Goal: Use online tool/utility: Utilize a website feature to perform a specific function

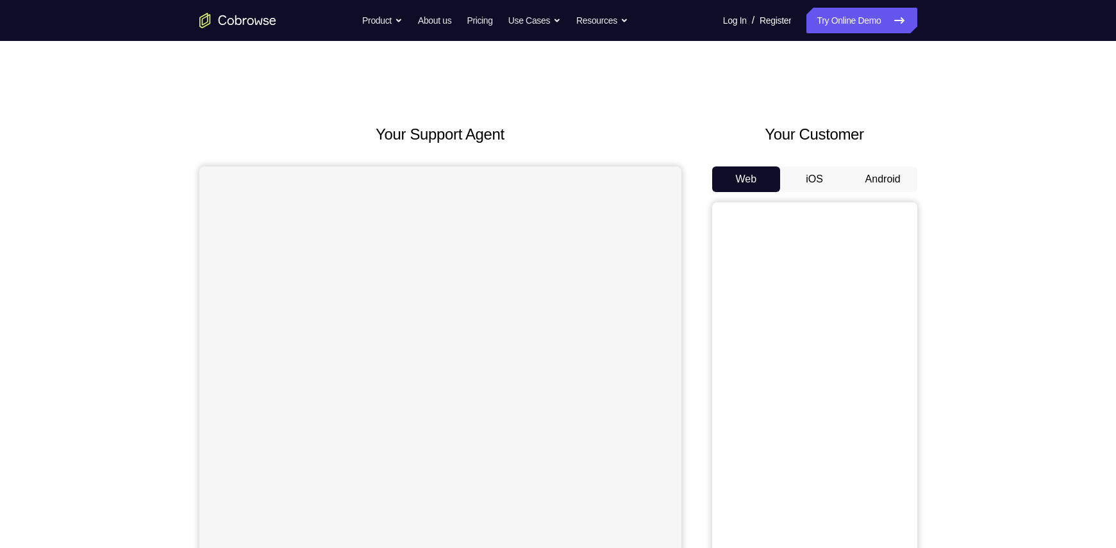
click at [884, 179] on button "Android" at bounding box center [882, 180] width 69 height 26
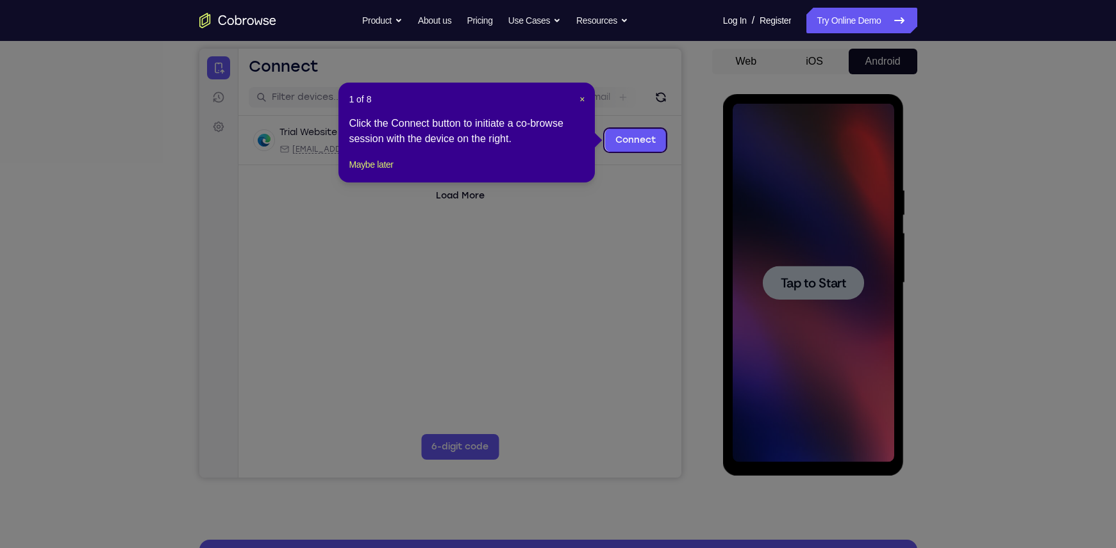
click at [841, 288] on icon at bounding box center [564, 274] width 1128 height 548
click at [582, 98] on span "×" at bounding box center [581, 99] width 5 height 10
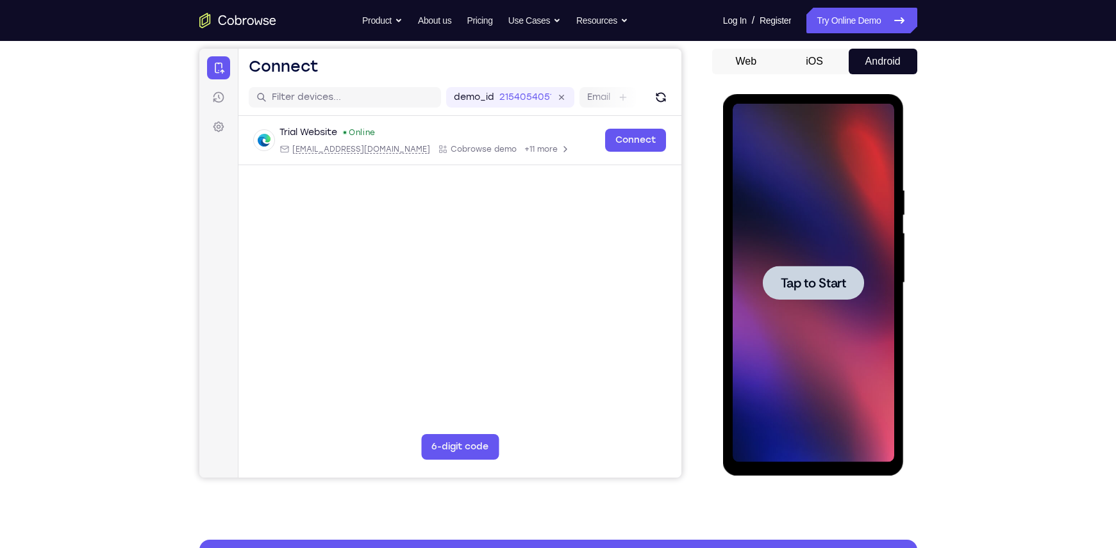
click at [831, 241] on div at bounding box center [812, 283] width 161 height 359
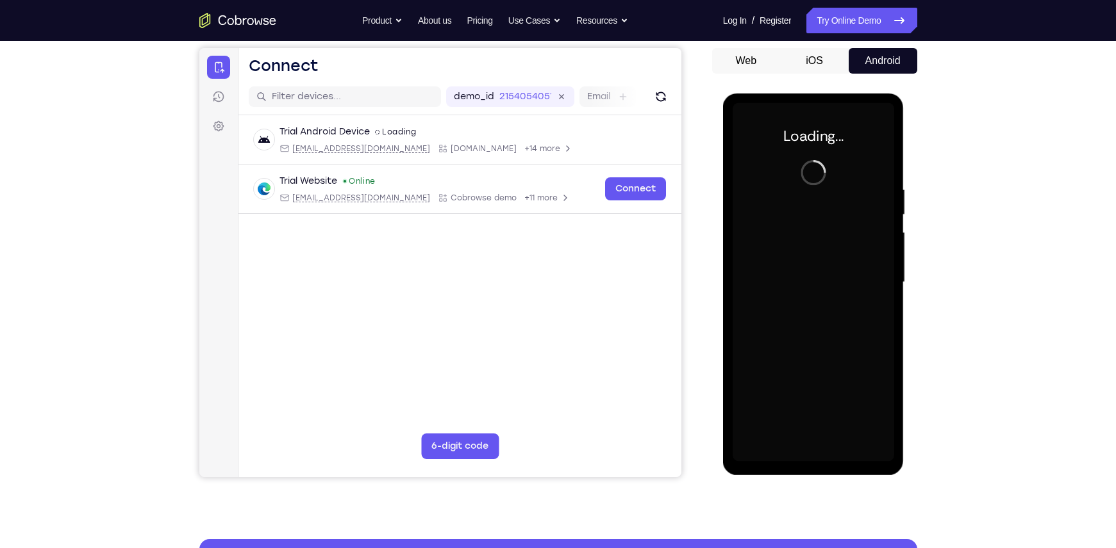
scroll to position [118, 0]
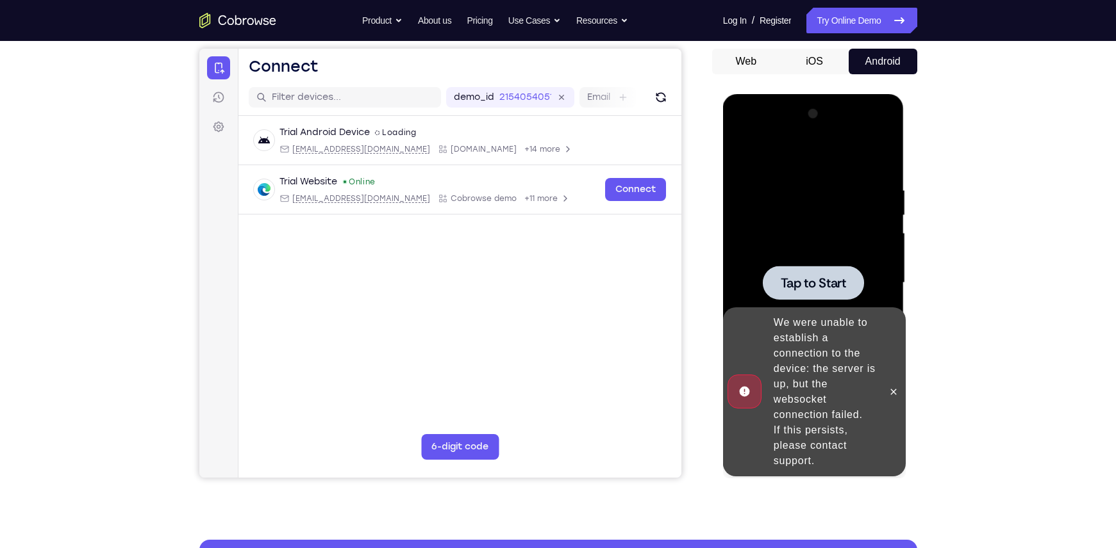
click at [834, 282] on span "Tap to Start" at bounding box center [812, 283] width 65 height 13
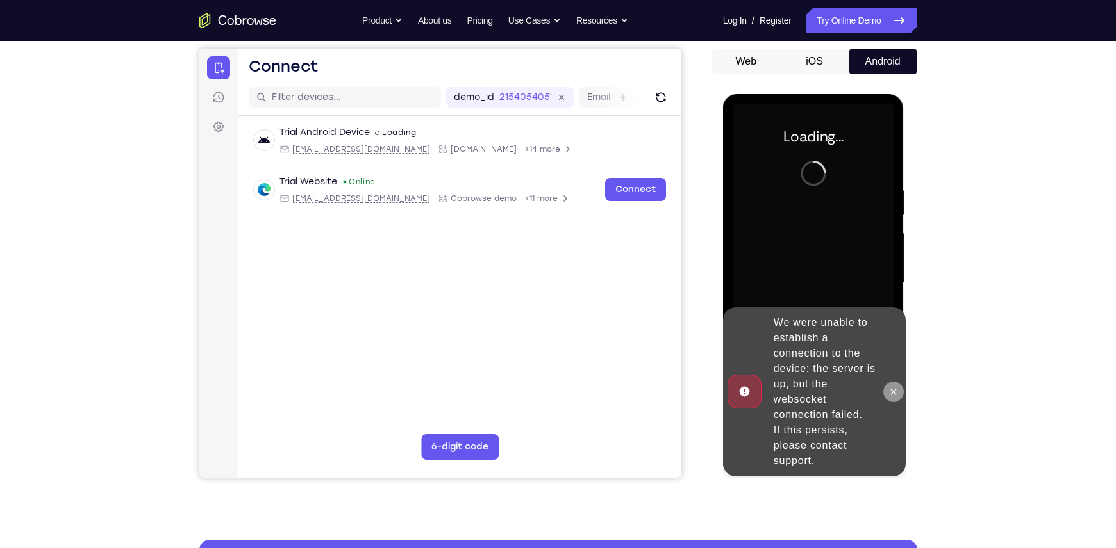
click at [892, 391] on icon at bounding box center [893, 392] width 10 height 10
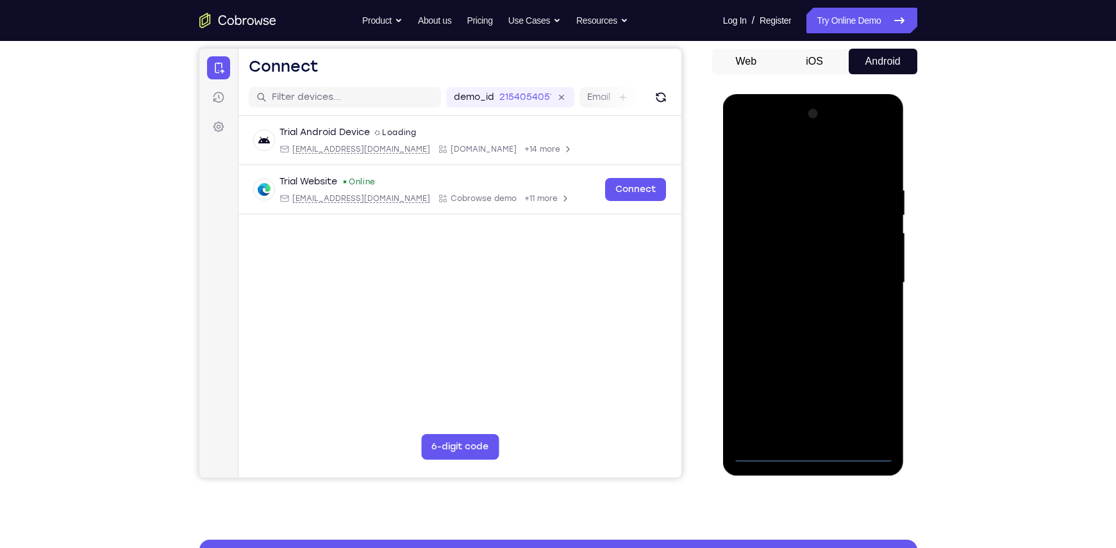
click at [812, 453] on div at bounding box center [812, 283] width 161 height 359
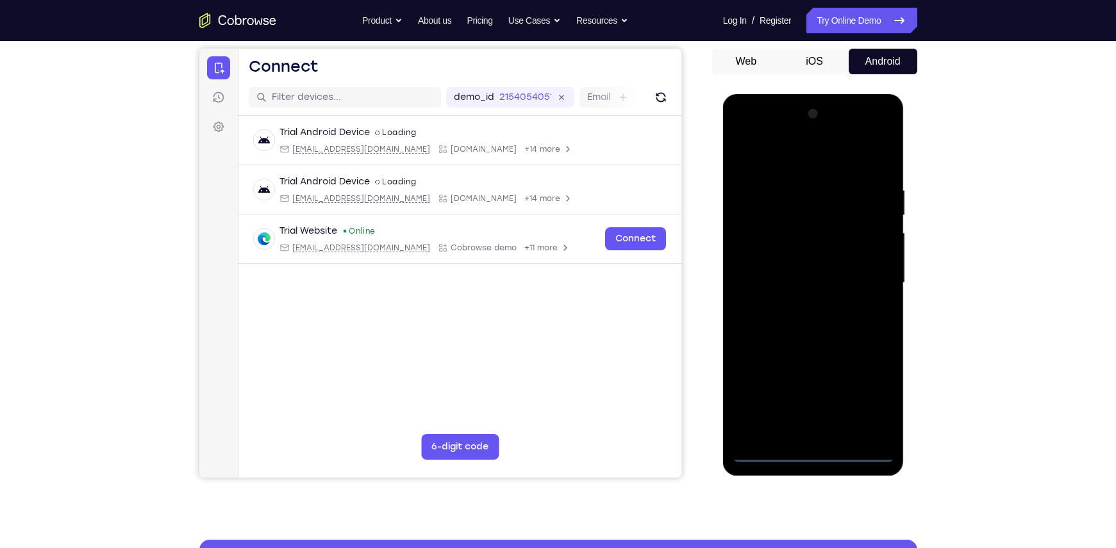
click at [872, 405] on div at bounding box center [812, 283] width 161 height 359
click at [805, 156] on div at bounding box center [812, 283] width 161 height 359
click at [865, 270] on div at bounding box center [812, 283] width 161 height 359
click at [797, 306] on div at bounding box center [812, 283] width 161 height 359
click at [814, 265] on div at bounding box center [812, 283] width 161 height 359
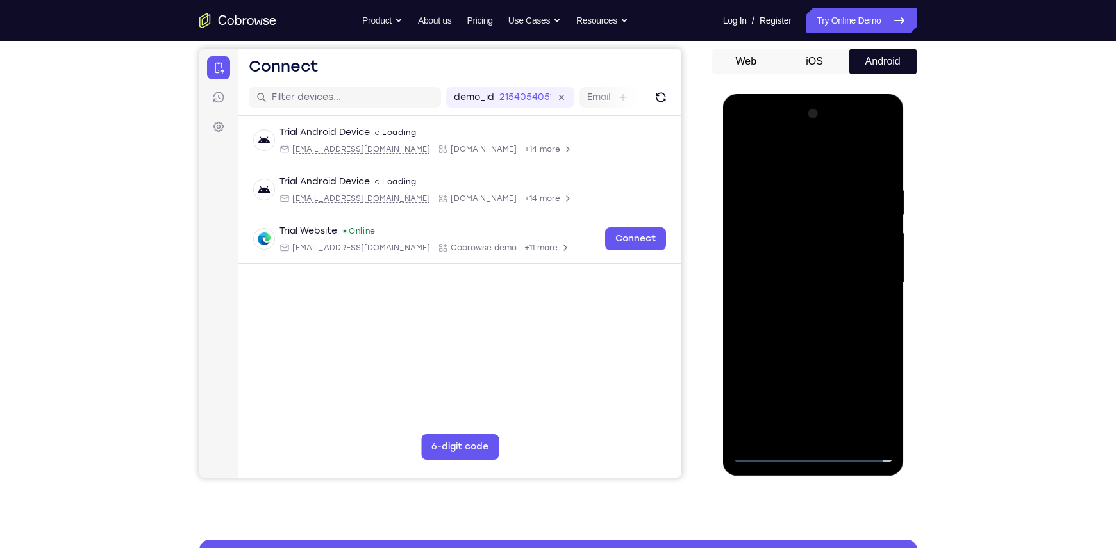
click at [809, 262] on div at bounding box center [812, 283] width 161 height 359
click at [807, 275] on div at bounding box center [812, 283] width 161 height 359
click at [807, 285] on div at bounding box center [812, 283] width 161 height 359
click at [832, 343] on div at bounding box center [812, 283] width 161 height 359
drag, startPoint x: 836, startPoint y: 320, endPoint x: 850, endPoint y: 236, distance: 85.7
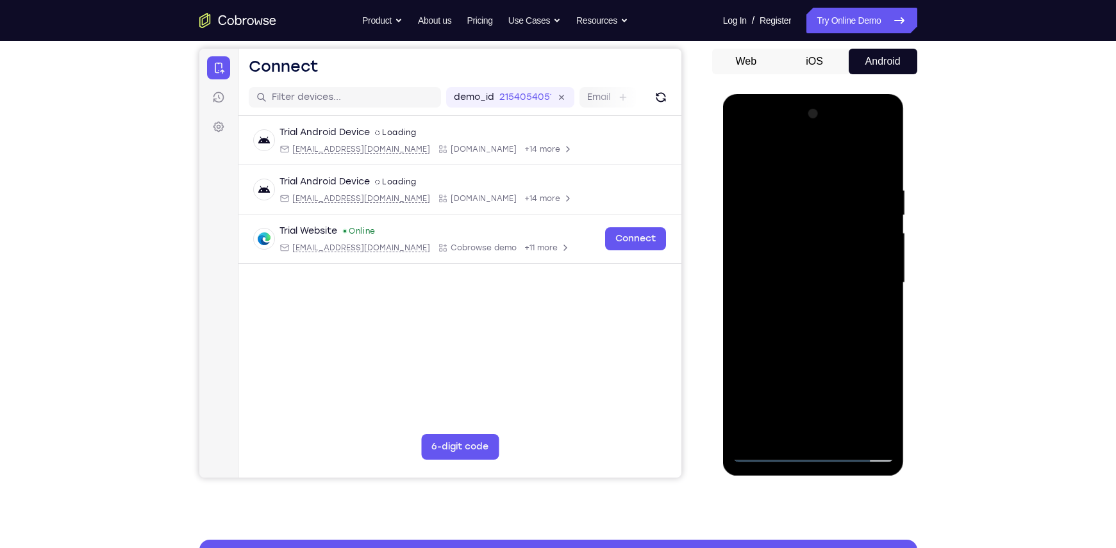
click at [850, 236] on div at bounding box center [812, 283] width 161 height 359
drag, startPoint x: 823, startPoint y: 290, endPoint x: 828, endPoint y: 253, distance: 37.5
click at [828, 253] on div at bounding box center [812, 283] width 161 height 359
click at [745, 343] on div at bounding box center [812, 283] width 161 height 359
click at [843, 433] on div at bounding box center [812, 283] width 161 height 359
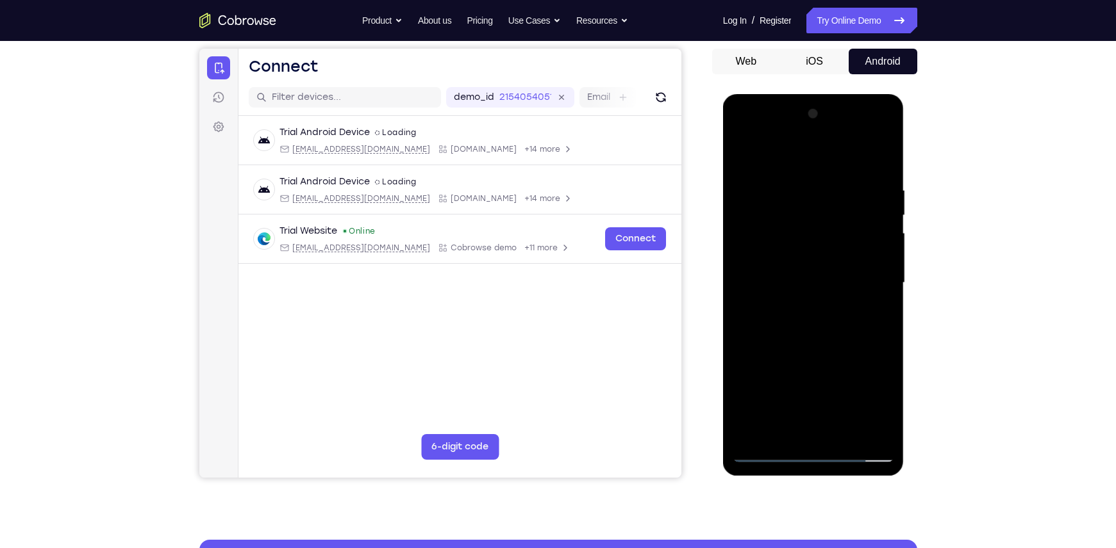
click at [820, 351] on div at bounding box center [812, 283] width 161 height 359
click at [823, 324] on div at bounding box center [812, 283] width 161 height 359
click at [781, 429] on div at bounding box center [812, 283] width 161 height 359
click at [832, 342] on div at bounding box center [812, 283] width 161 height 359
click at [764, 194] on div at bounding box center [812, 283] width 161 height 359
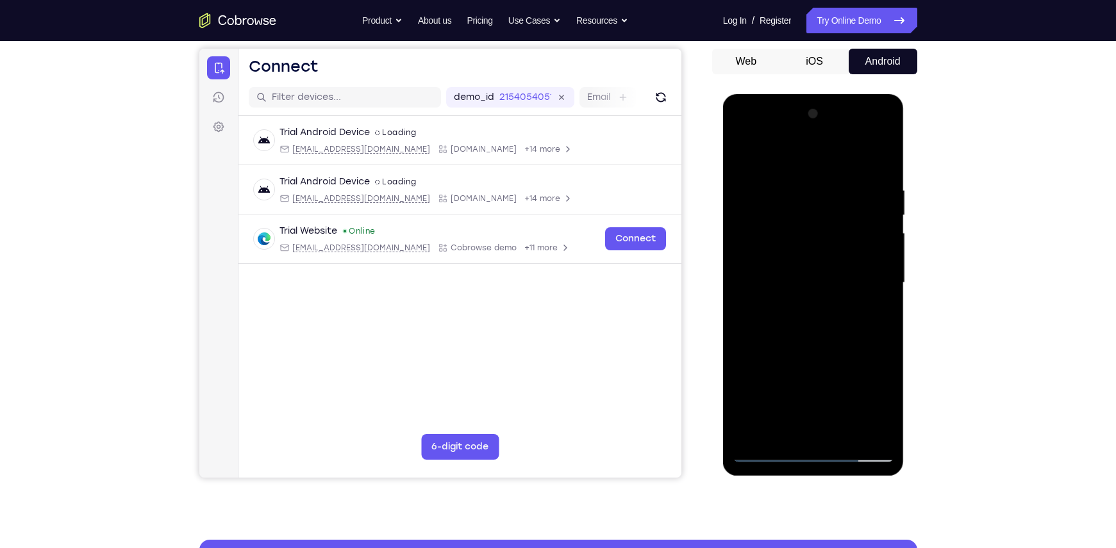
click at [800, 434] on div at bounding box center [812, 283] width 161 height 359
click at [886, 136] on div at bounding box center [812, 283] width 161 height 359
click at [775, 226] on div at bounding box center [812, 283] width 161 height 359
click at [876, 430] on div at bounding box center [812, 283] width 161 height 359
click at [744, 140] on div at bounding box center [812, 283] width 161 height 359
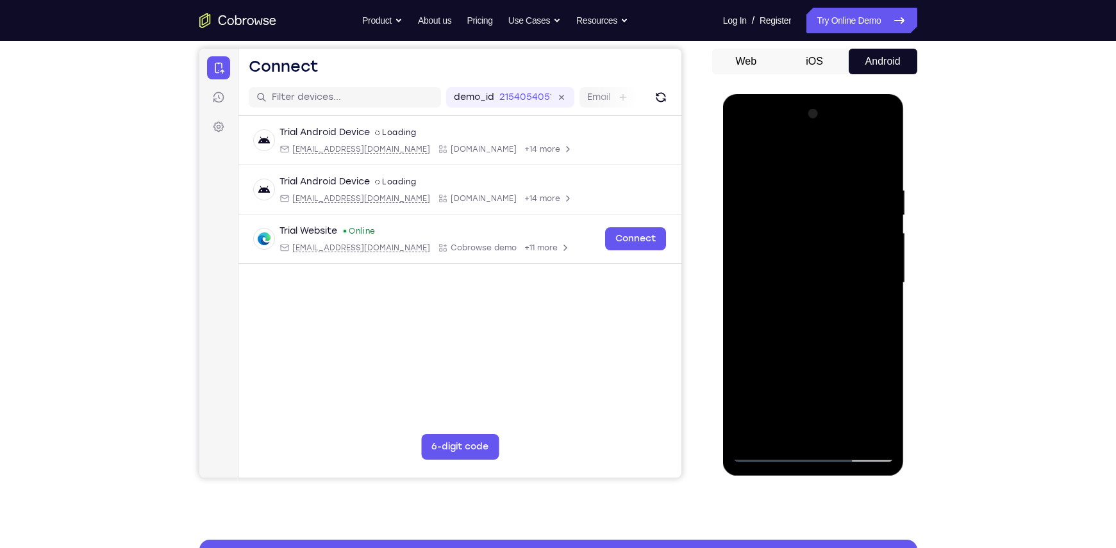
click at [764, 455] on div at bounding box center [812, 283] width 161 height 359
click at [784, 426] on div at bounding box center [812, 283] width 161 height 359
click at [832, 407] on div at bounding box center [812, 283] width 161 height 359
click at [873, 358] on div at bounding box center [812, 283] width 161 height 359
click at [745, 383] on div at bounding box center [812, 283] width 161 height 359
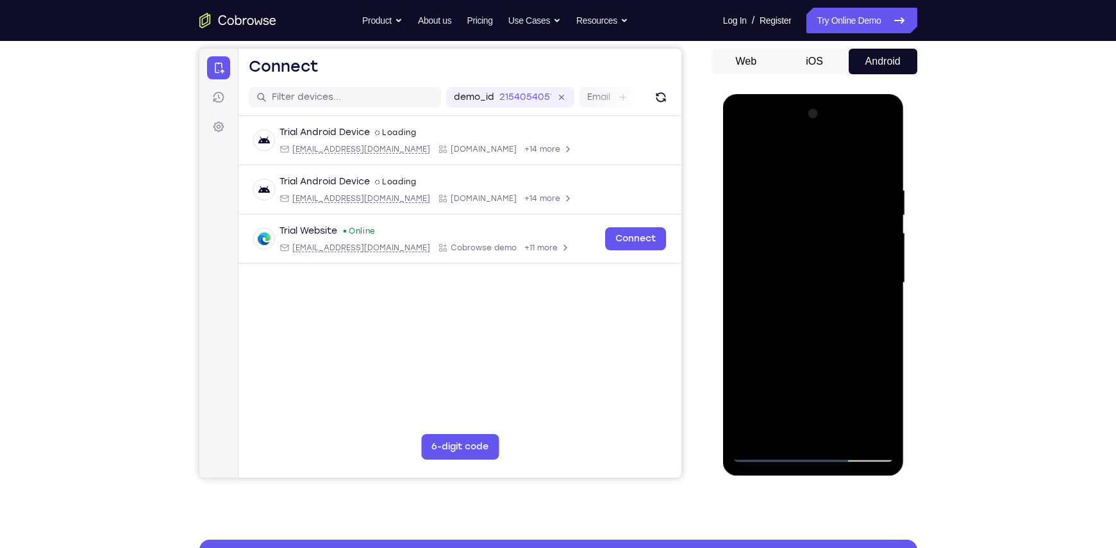
click at [829, 385] on div at bounding box center [812, 283] width 161 height 359
click at [816, 342] on div at bounding box center [812, 283] width 161 height 359
drag, startPoint x: 768, startPoint y: 431, endPoint x: 766, endPoint y: 408, distance: 22.5
click at [766, 408] on div at bounding box center [812, 283] width 161 height 359
drag, startPoint x: 829, startPoint y: 399, endPoint x: 849, endPoint y: 232, distance: 167.8
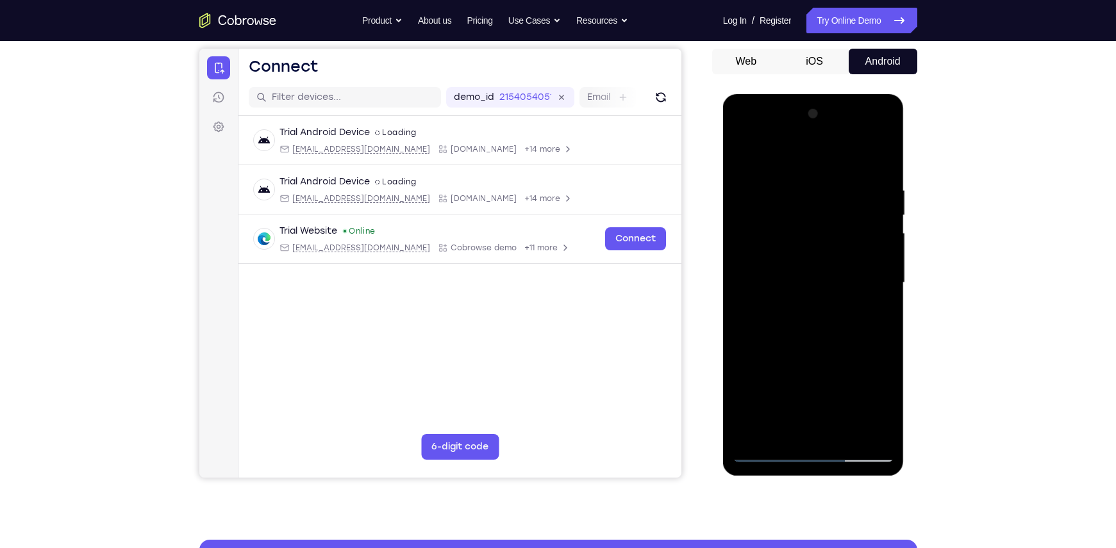
click at [849, 232] on div at bounding box center [812, 283] width 161 height 359
drag, startPoint x: 831, startPoint y: 405, endPoint x: 865, endPoint y: 284, distance: 125.8
click at [865, 284] on div at bounding box center [812, 283] width 161 height 359
click at [884, 391] on div at bounding box center [812, 283] width 161 height 359
click at [877, 305] on div at bounding box center [812, 283] width 161 height 359
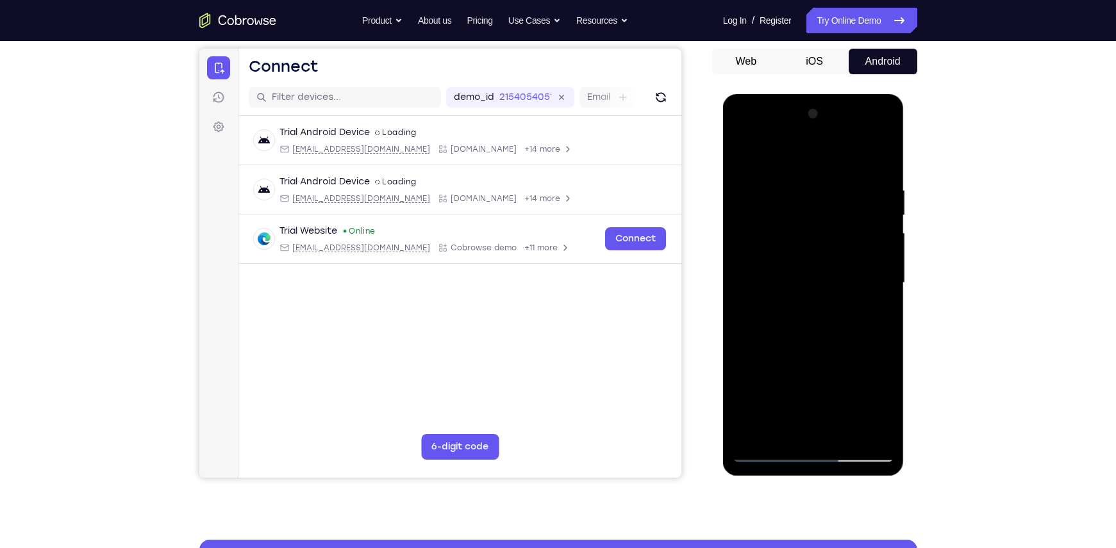
drag, startPoint x: 776, startPoint y: 165, endPoint x: 769, endPoint y: 115, distance: 50.5
click at [769, 115] on div at bounding box center [812, 283] width 161 height 359
click at [746, 158] on div at bounding box center [812, 283] width 161 height 359
drag, startPoint x: 833, startPoint y: 216, endPoint x: 781, endPoint y: 213, distance: 52.0
click at [781, 213] on div at bounding box center [812, 283] width 161 height 359
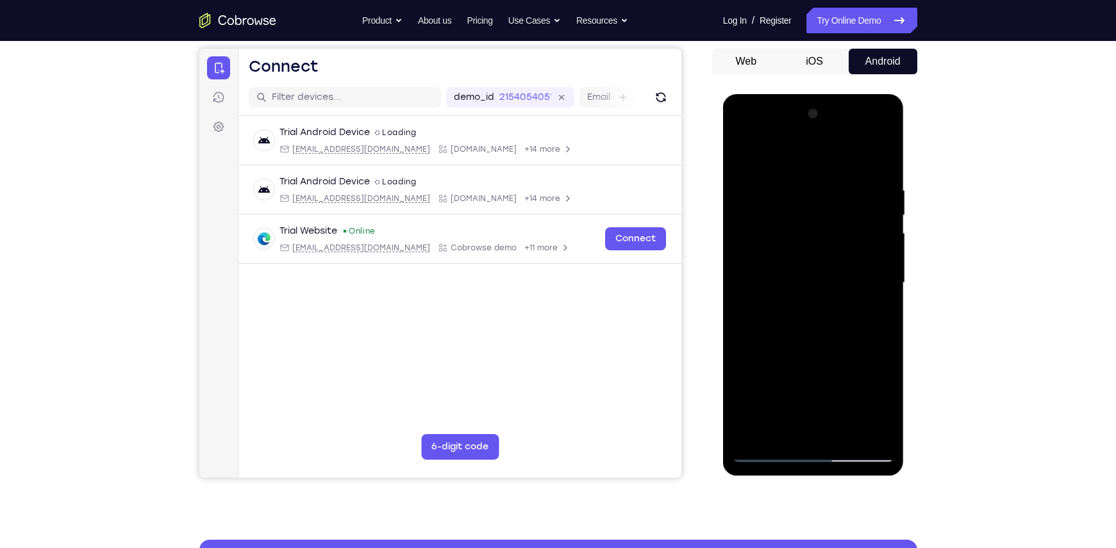
drag, startPoint x: 837, startPoint y: 212, endPoint x: 750, endPoint y: 211, distance: 87.1
click at [750, 211] on div at bounding box center [812, 283] width 161 height 359
click at [744, 156] on div at bounding box center [812, 283] width 161 height 359
click at [885, 133] on div at bounding box center [812, 283] width 161 height 359
click at [925, 150] on div "Your Support Agent Your Customer Web iOS Android Next Steps We’d be happy to gi…" at bounding box center [558, 345] width 820 height 845
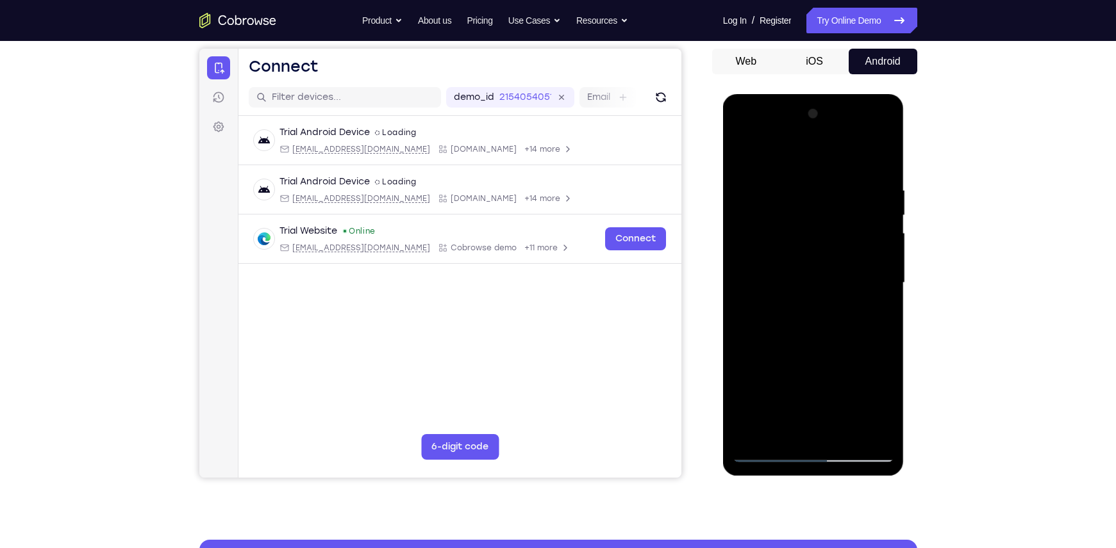
click at [757, 195] on div at bounding box center [812, 283] width 161 height 359
click at [883, 158] on div at bounding box center [812, 283] width 161 height 359
drag, startPoint x: 803, startPoint y: 220, endPoint x: 803, endPoint y: 308, distance: 87.8
click at [803, 308] on div at bounding box center [812, 283] width 161 height 359
click at [747, 154] on div at bounding box center [812, 283] width 161 height 359
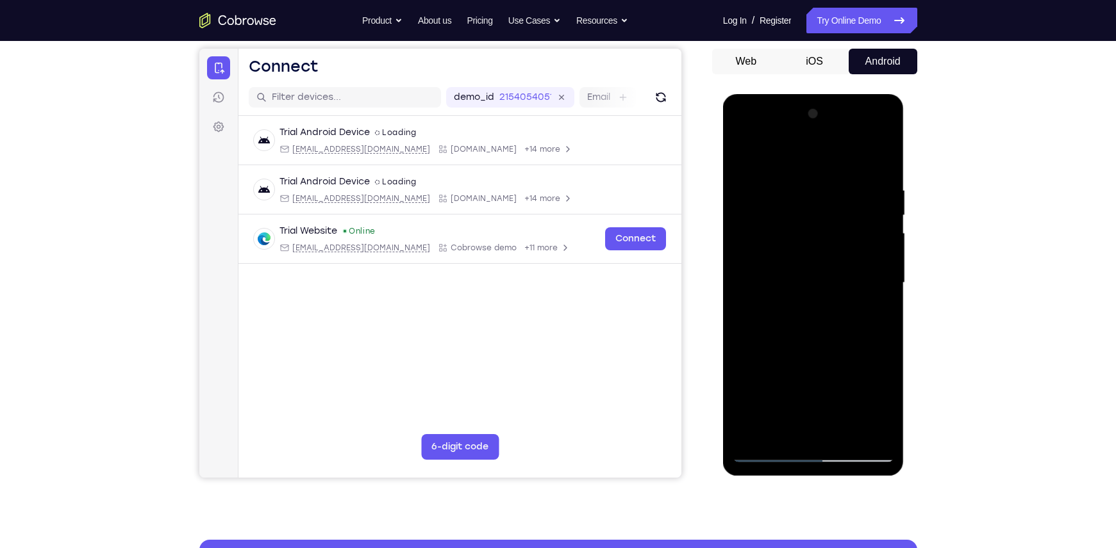
click at [795, 180] on div at bounding box center [812, 283] width 161 height 359
click at [878, 290] on div at bounding box center [812, 283] width 161 height 359
click at [863, 422] on div at bounding box center [812, 283] width 161 height 359
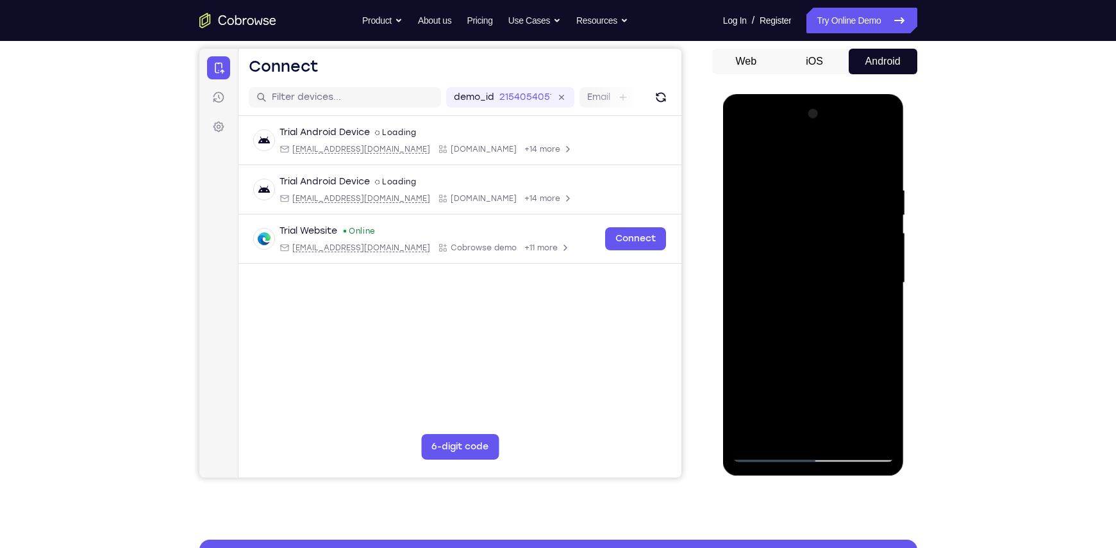
click at [876, 284] on div at bounding box center [812, 283] width 161 height 359
click at [882, 259] on div at bounding box center [812, 283] width 161 height 359
click at [878, 160] on div at bounding box center [812, 283] width 161 height 359
drag, startPoint x: 823, startPoint y: 356, endPoint x: 840, endPoint y: 149, distance: 207.6
click at [840, 149] on div at bounding box center [812, 283] width 161 height 359
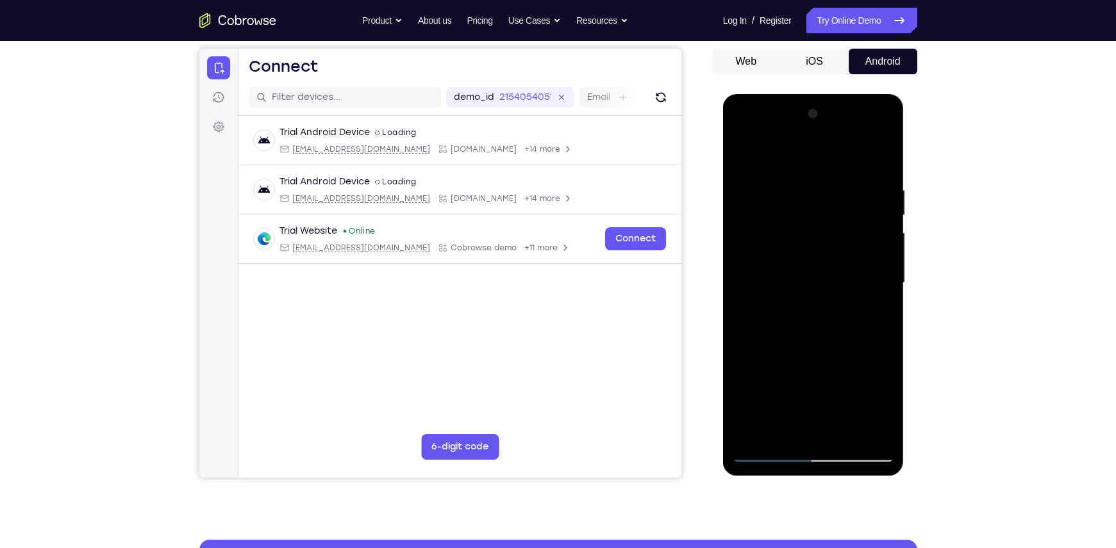
drag, startPoint x: 811, startPoint y: 374, endPoint x: 835, endPoint y: 103, distance: 272.1
click at [835, 104] on div at bounding box center [812, 283] width 161 height 359
drag, startPoint x: 807, startPoint y: 392, endPoint x: 829, endPoint y: 217, distance: 176.4
click at [829, 217] on div at bounding box center [812, 283] width 161 height 359
click at [892, 284] on div at bounding box center [812, 283] width 161 height 359
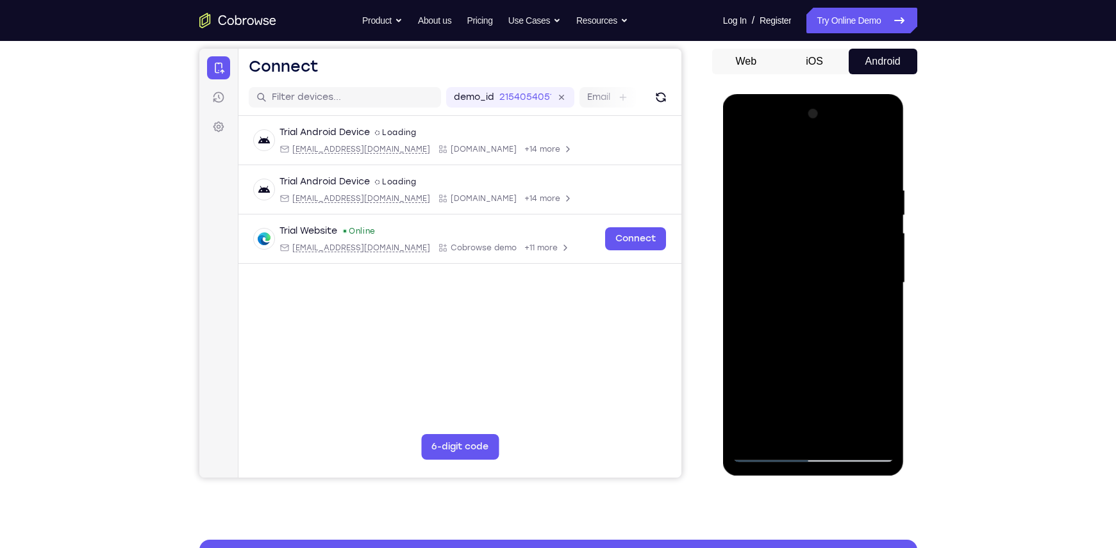
drag, startPoint x: 797, startPoint y: 294, endPoint x: 797, endPoint y: 318, distance: 23.7
click at [797, 318] on div at bounding box center [812, 283] width 161 height 359
click at [776, 177] on div at bounding box center [812, 283] width 161 height 359
drag, startPoint x: 818, startPoint y: 198, endPoint x: 775, endPoint y: 497, distance: 301.6
click at [775, 479] on html "Online web based iOS Simulators and Android Emulators. Run iPhone, iPad, Mobile…" at bounding box center [814, 286] width 183 height 384
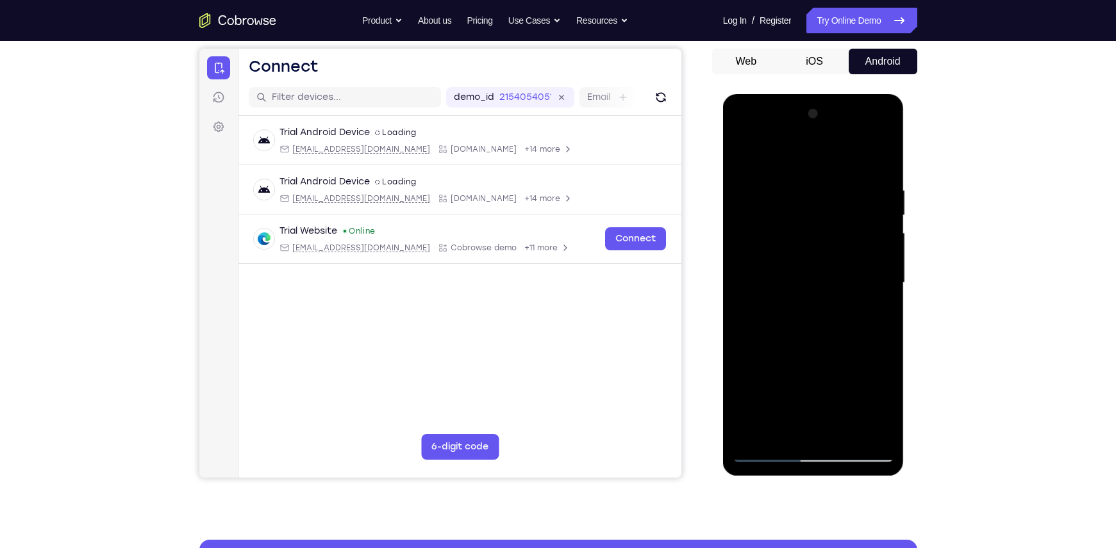
click at [769, 450] on div at bounding box center [812, 283] width 161 height 359
drag, startPoint x: 790, startPoint y: 346, endPoint x: 820, endPoint y: 45, distance: 302.6
click at [820, 94] on html "Online web based iOS Simulators and Android Emulators. Run iPhone, iPad, Mobile…" at bounding box center [814, 286] width 183 height 384
drag, startPoint x: 794, startPoint y: 340, endPoint x: 796, endPoint y: 324, distance: 16.2
click at [796, 324] on div at bounding box center [812, 283] width 161 height 359
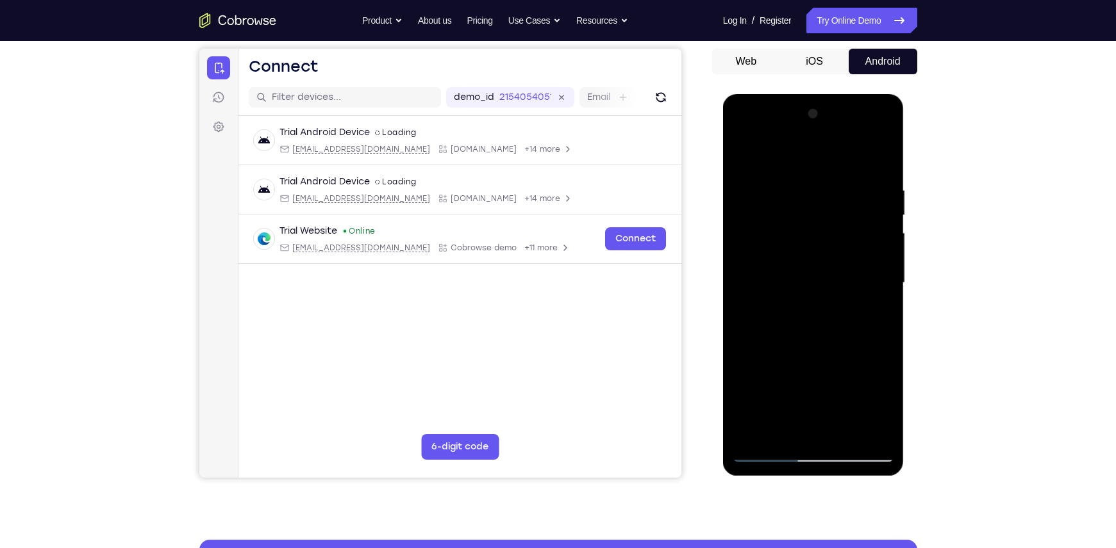
click at [743, 363] on div at bounding box center [812, 283] width 161 height 359
drag, startPoint x: 784, startPoint y: 308, endPoint x: 782, endPoint y: 65, distance: 242.2
click at [782, 94] on html "Online web based iOS Simulators and Android Emulators. Run iPhone, iPad, Mobile…" at bounding box center [814, 286] width 183 height 384
click at [747, 350] on div at bounding box center [812, 283] width 161 height 359
drag, startPoint x: 813, startPoint y: 330, endPoint x: 816, endPoint y: 312, distance: 18.1
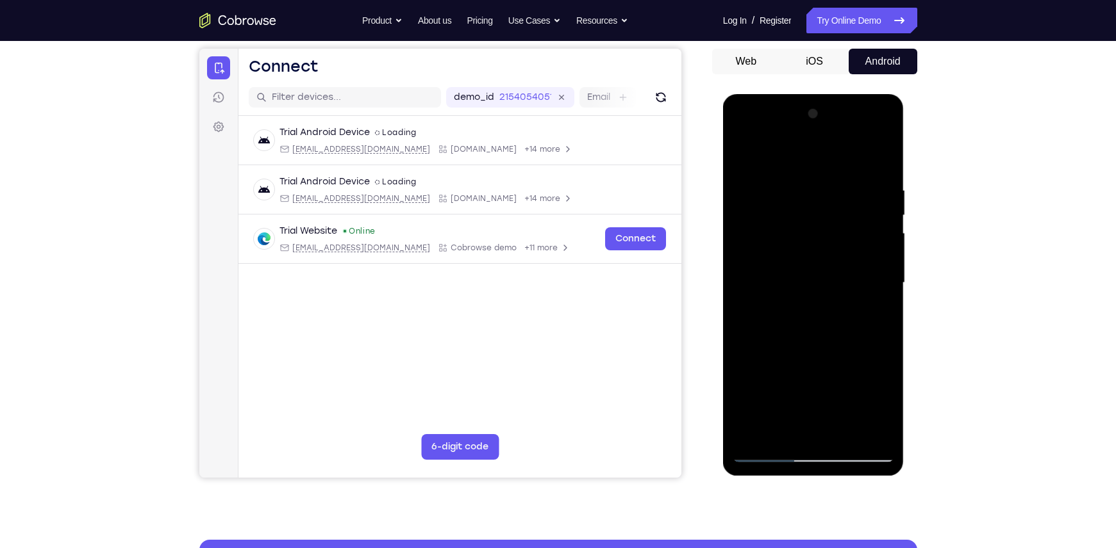
click at [816, 312] on div at bounding box center [812, 283] width 161 height 359
drag, startPoint x: 818, startPoint y: 333, endPoint x: 812, endPoint y: 111, distance: 221.8
click at [812, 111] on div at bounding box center [812, 283] width 161 height 359
drag, startPoint x: 811, startPoint y: 319, endPoint x: 810, endPoint y: 45, distance: 274.2
click at [810, 94] on html "Online web based iOS Simulators and Android Emulators. Run iPhone, iPad, Mobile…" at bounding box center [814, 286] width 183 height 384
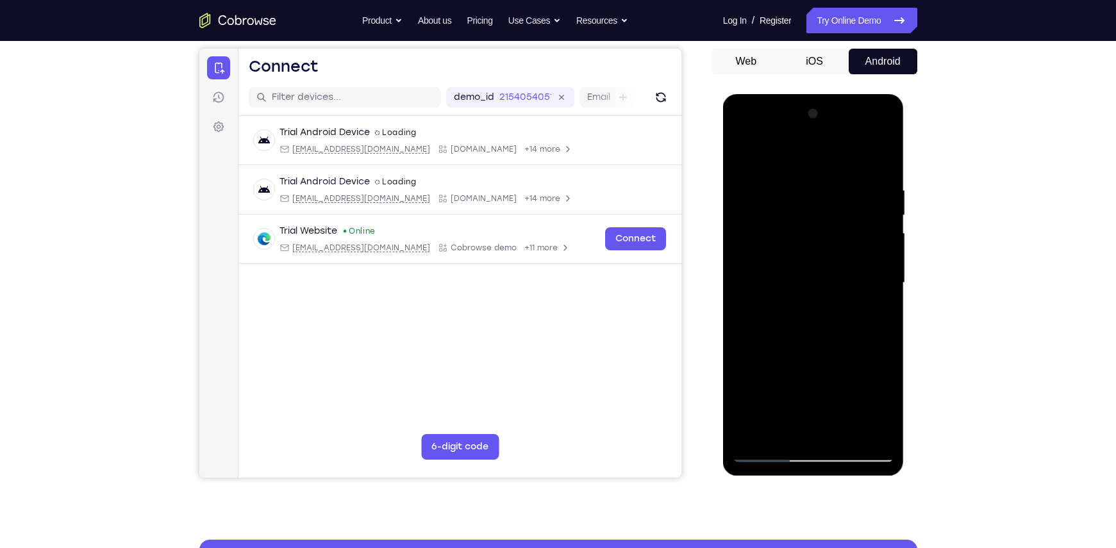
drag, startPoint x: 802, startPoint y: 259, endPoint x: 784, endPoint y: 461, distance: 202.7
click at [784, 461] on div at bounding box center [812, 283] width 161 height 359
drag, startPoint x: 791, startPoint y: 267, endPoint x: 778, endPoint y: 416, distance: 149.8
click at [778, 416] on div at bounding box center [812, 283] width 161 height 359
drag, startPoint x: 784, startPoint y: 281, endPoint x: 767, endPoint y: 447, distance: 166.8
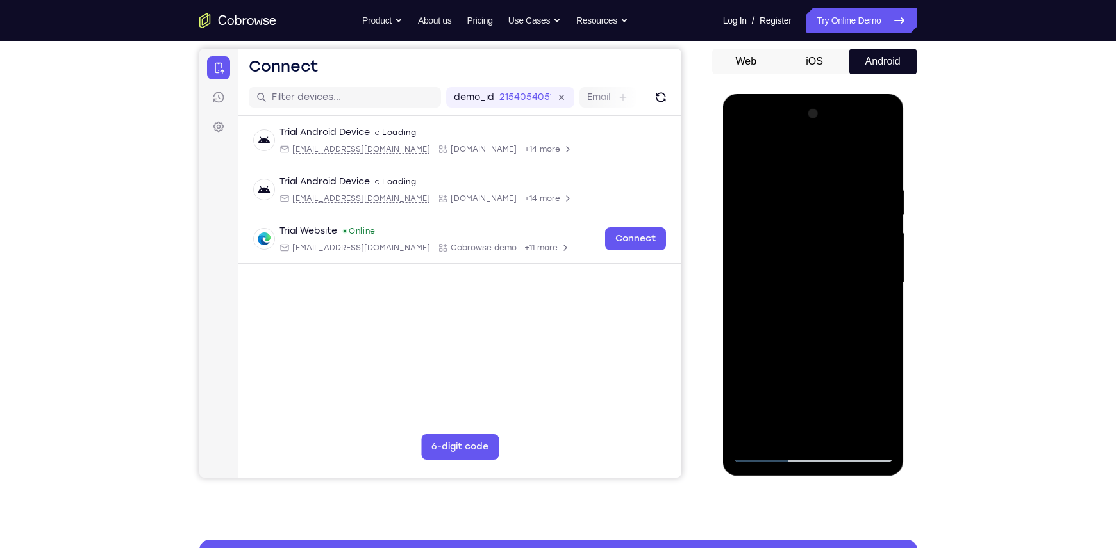
click at [767, 447] on div at bounding box center [812, 283] width 161 height 359
drag, startPoint x: 803, startPoint y: 324, endPoint x: 816, endPoint y: 117, distance: 207.4
click at [816, 117] on div at bounding box center [812, 283] width 161 height 359
drag, startPoint x: 818, startPoint y: 310, endPoint x: 827, endPoint y: 252, distance: 59.0
click at [827, 252] on div at bounding box center [812, 283] width 161 height 359
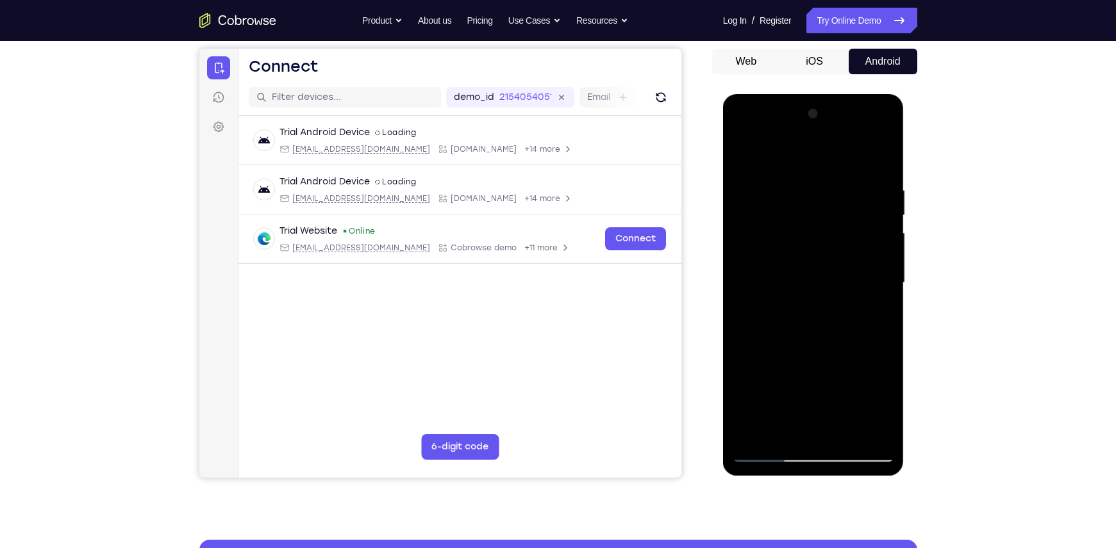
click at [884, 289] on div at bounding box center [812, 283] width 161 height 359
click at [889, 280] on div at bounding box center [812, 283] width 161 height 359
click at [887, 284] on div at bounding box center [812, 283] width 161 height 359
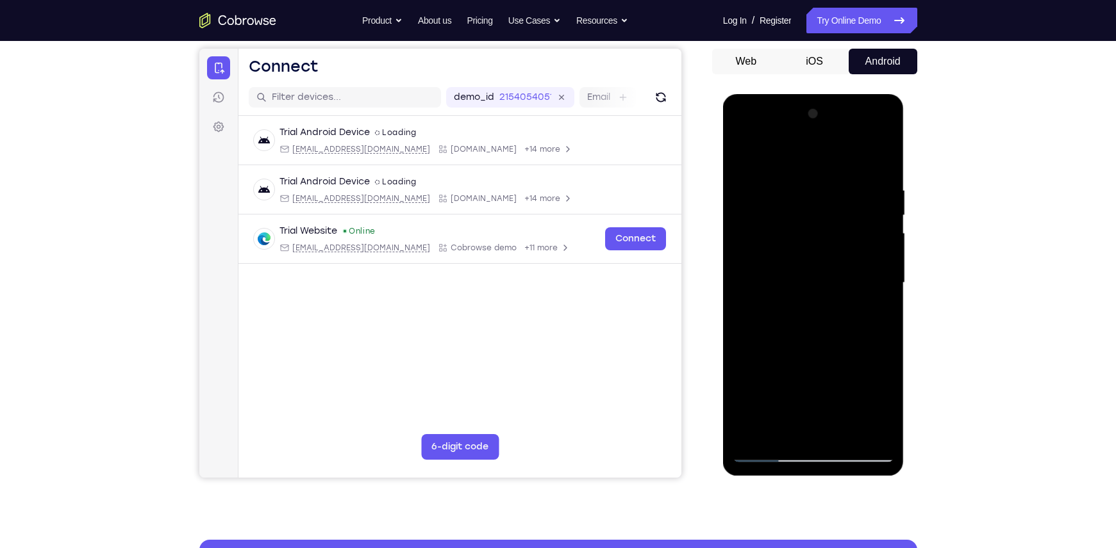
click at [887, 284] on div at bounding box center [812, 283] width 161 height 359
drag, startPoint x: 827, startPoint y: 324, endPoint x: 825, endPoint y: 86, distance: 237.1
click at [825, 94] on html "Online web based iOS Simulators and Android Emulators. Run iPhone, iPad, Mobile…" at bounding box center [814, 286] width 183 height 384
drag, startPoint x: 806, startPoint y: 309, endPoint x: 819, endPoint y: 210, distance: 100.1
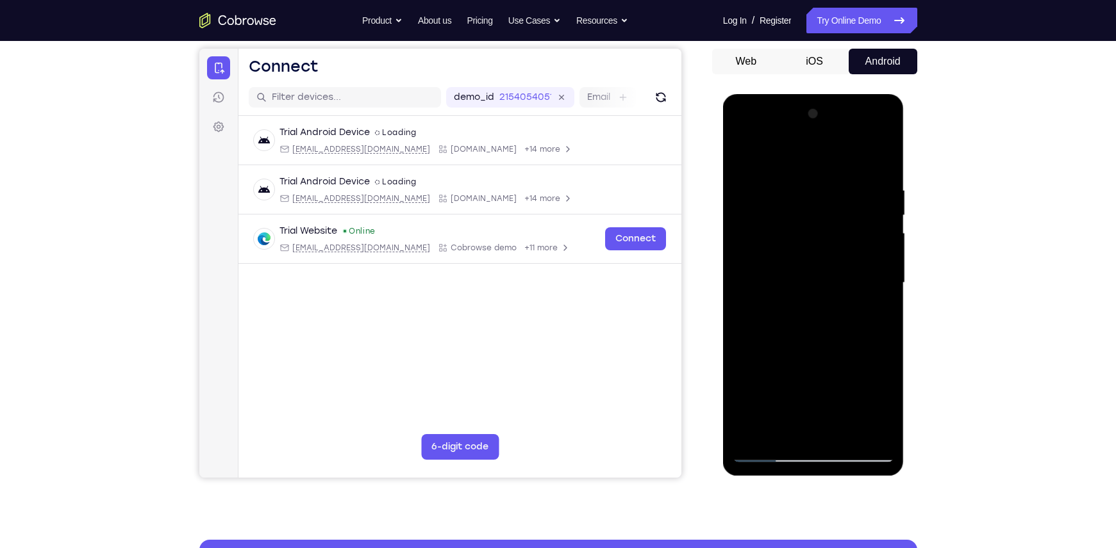
click at [819, 210] on div at bounding box center [812, 283] width 161 height 359
click at [740, 361] on div at bounding box center [812, 283] width 161 height 359
drag, startPoint x: 803, startPoint y: 324, endPoint x: 827, endPoint y: 69, distance: 256.7
click at [827, 94] on html "Online web based iOS Simulators and Android Emulators. Run iPhone, iPad, Mobile…" at bounding box center [814, 286] width 183 height 384
drag, startPoint x: 807, startPoint y: 336, endPoint x: 813, endPoint y: 304, distance: 32.6
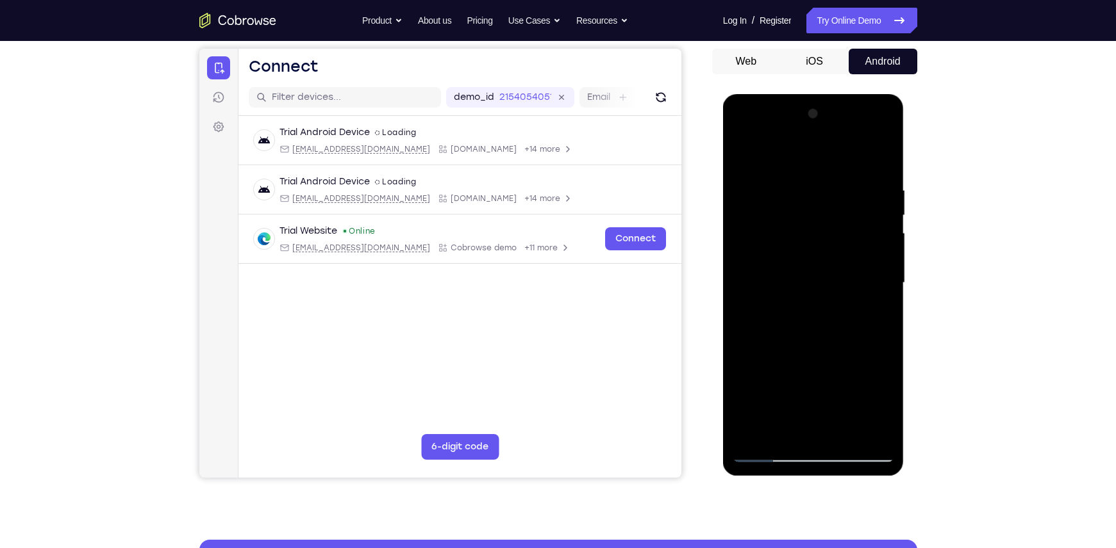
click at [813, 304] on div at bounding box center [812, 283] width 161 height 359
click at [885, 264] on div at bounding box center [812, 283] width 161 height 359
click at [883, 269] on div at bounding box center [812, 283] width 161 height 359
click at [884, 272] on div at bounding box center [812, 283] width 161 height 359
click at [745, 271] on div at bounding box center [812, 283] width 161 height 359
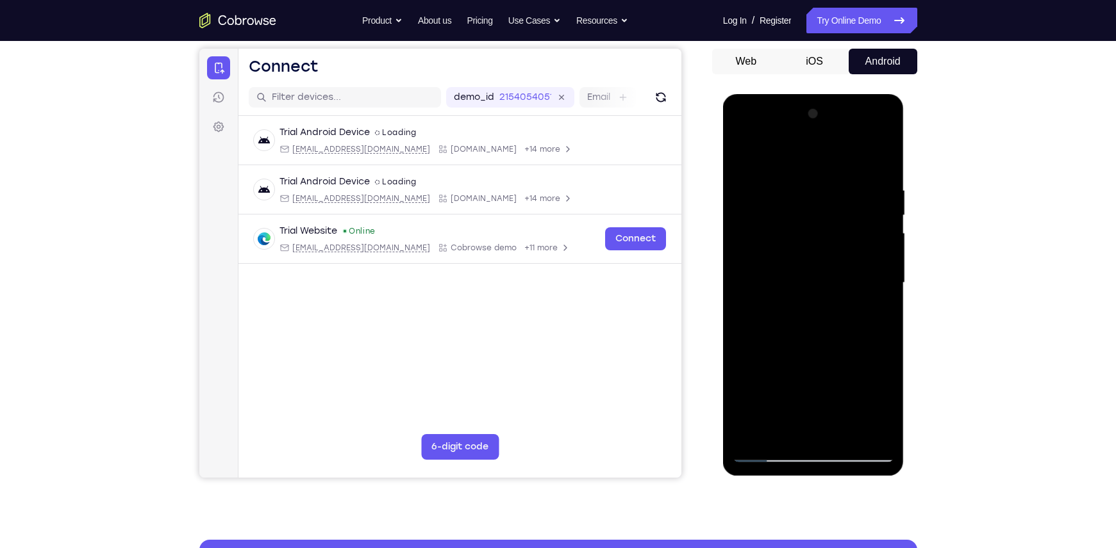
click at [886, 271] on div at bounding box center [812, 283] width 161 height 359
drag, startPoint x: 818, startPoint y: 312, endPoint x: 800, endPoint y: 102, distance: 210.9
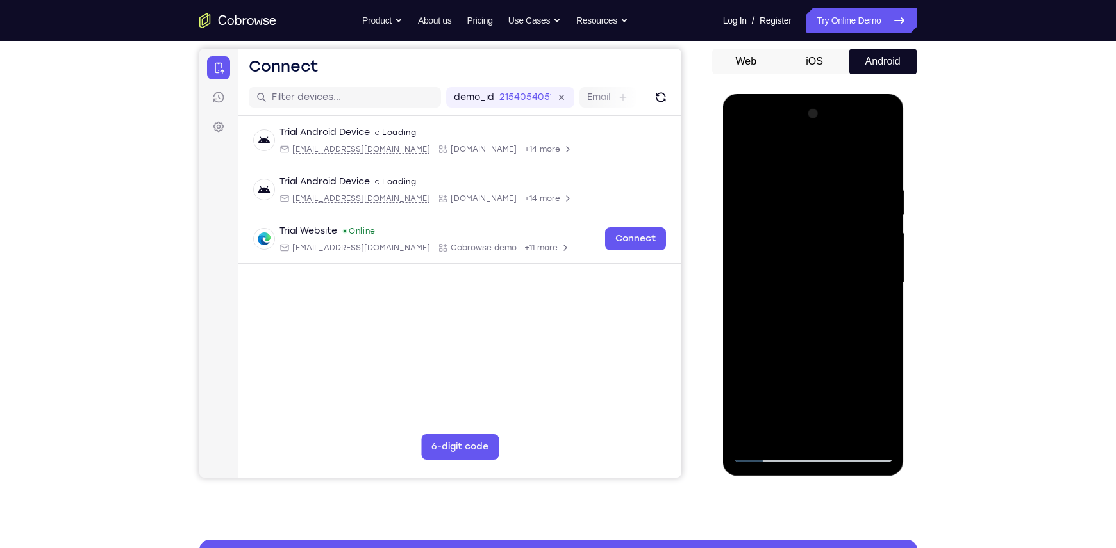
click at [800, 102] on div at bounding box center [813, 285] width 181 height 382
drag, startPoint x: 814, startPoint y: 309, endPoint x: 812, endPoint y: 45, distance: 264.6
click at [812, 94] on html "Online web based iOS Simulators and Android Emulators. Run iPhone, iPad, Mobile…" at bounding box center [814, 286] width 183 height 384
drag, startPoint x: 806, startPoint y: 260, endPoint x: 805, endPoint y: 343, distance: 83.3
click at [805, 343] on div at bounding box center [812, 283] width 161 height 359
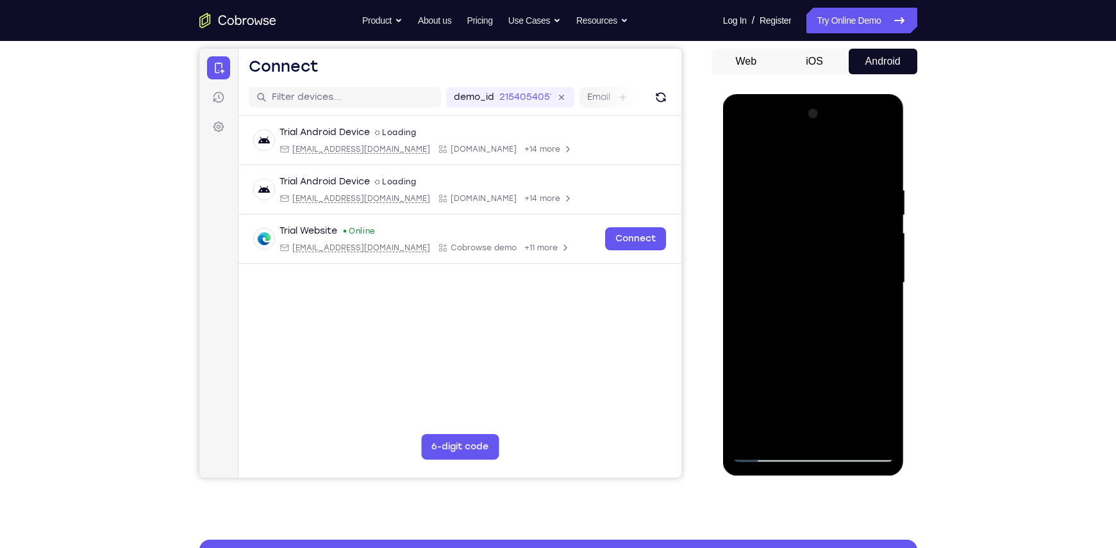
drag, startPoint x: 815, startPoint y: 331, endPoint x: 820, endPoint y: 231, distance: 100.1
click at [820, 231] on div at bounding box center [812, 283] width 161 height 359
click at [881, 301] on div at bounding box center [812, 283] width 161 height 359
drag, startPoint x: 829, startPoint y: 271, endPoint x: 836, endPoint y: 220, distance: 51.1
click at [836, 220] on div at bounding box center [812, 283] width 161 height 359
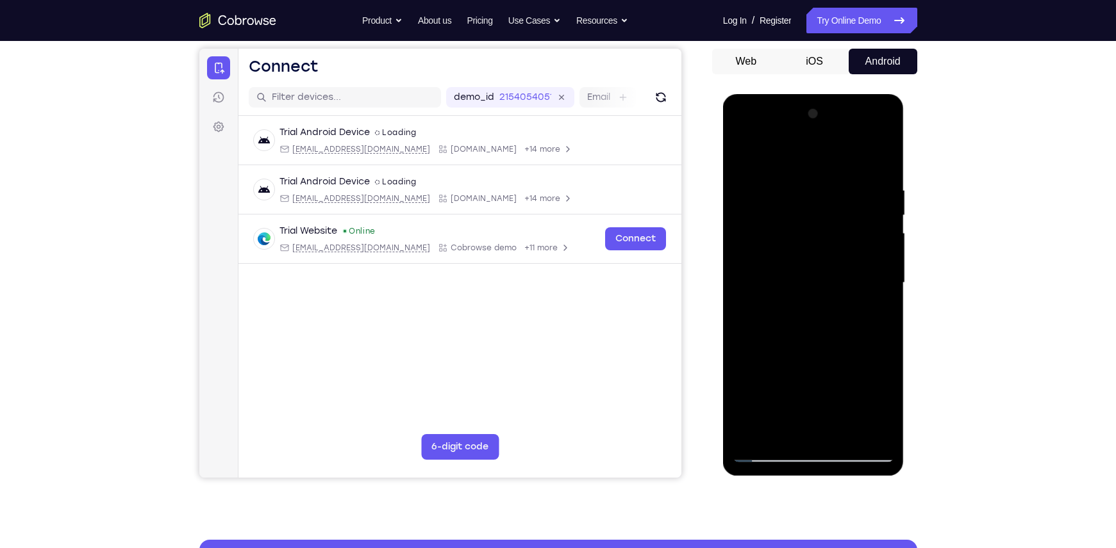
drag, startPoint x: 839, startPoint y: 263, endPoint x: 841, endPoint y: 242, distance: 20.7
click at [841, 242] on div at bounding box center [812, 283] width 161 height 359
drag, startPoint x: 860, startPoint y: 281, endPoint x: 861, endPoint y: 264, distance: 16.7
click at [861, 264] on div at bounding box center [812, 283] width 161 height 359
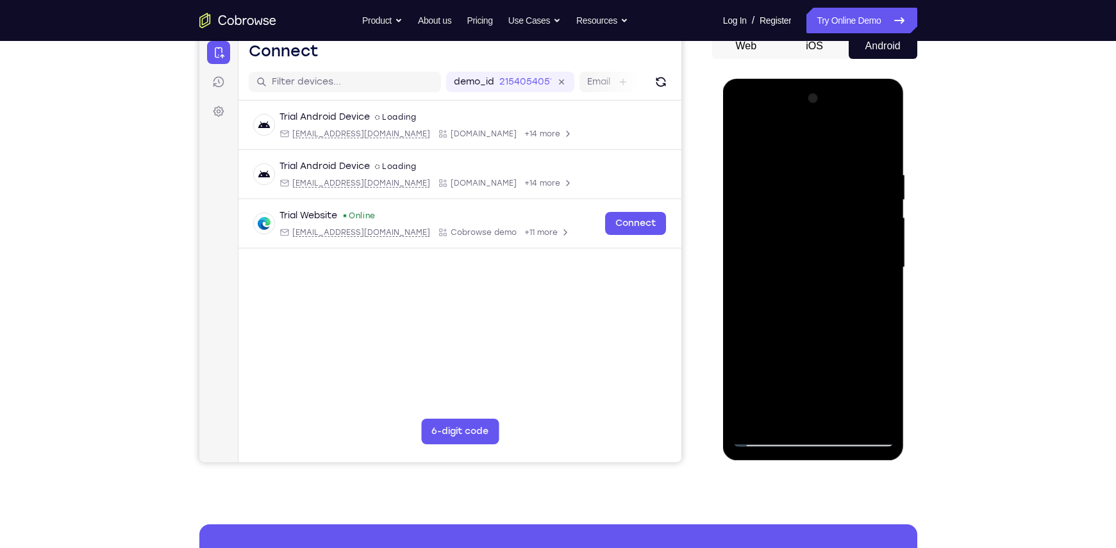
scroll to position [134, 0]
drag, startPoint x: 846, startPoint y: 329, endPoint x: 843, endPoint y: 170, distance: 158.3
click at [843, 170] on div at bounding box center [812, 267] width 161 height 359
drag, startPoint x: 809, startPoint y: 320, endPoint x: 822, endPoint y: 61, distance: 259.2
click at [822, 78] on html "Online web based iOS Simulators and Android Emulators. Run iPhone, iPad, Mobile…" at bounding box center [814, 270] width 183 height 384
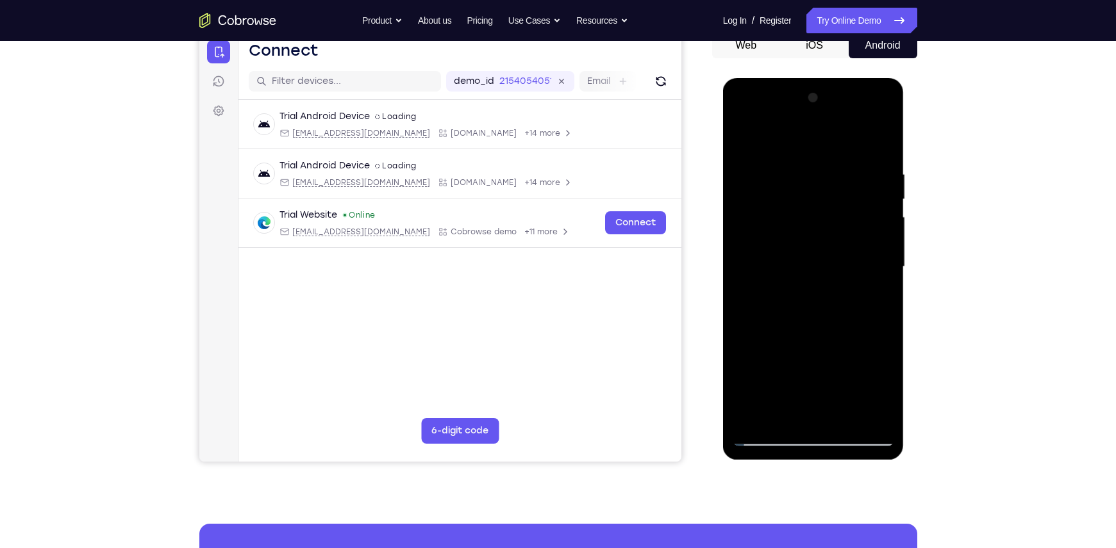
drag, startPoint x: 802, startPoint y: 304, endPoint x: 816, endPoint y: 147, distance: 157.6
click at [816, 147] on div at bounding box center [812, 267] width 161 height 359
click at [783, 415] on div at bounding box center [812, 267] width 161 height 359
click at [866, 241] on div at bounding box center [812, 267] width 161 height 359
drag, startPoint x: 814, startPoint y: 250, endPoint x: 793, endPoint y: 451, distance: 202.4
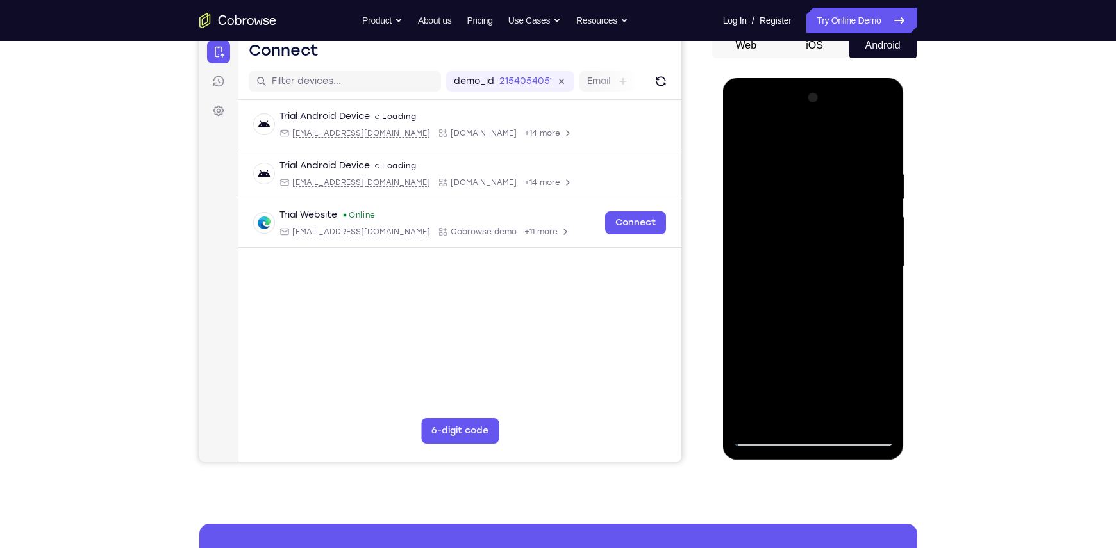
click at [793, 451] on div at bounding box center [813, 269] width 181 height 382
click at [743, 383] on div at bounding box center [812, 267] width 161 height 359
click at [769, 434] on div at bounding box center [812, 267] width 161 height 359
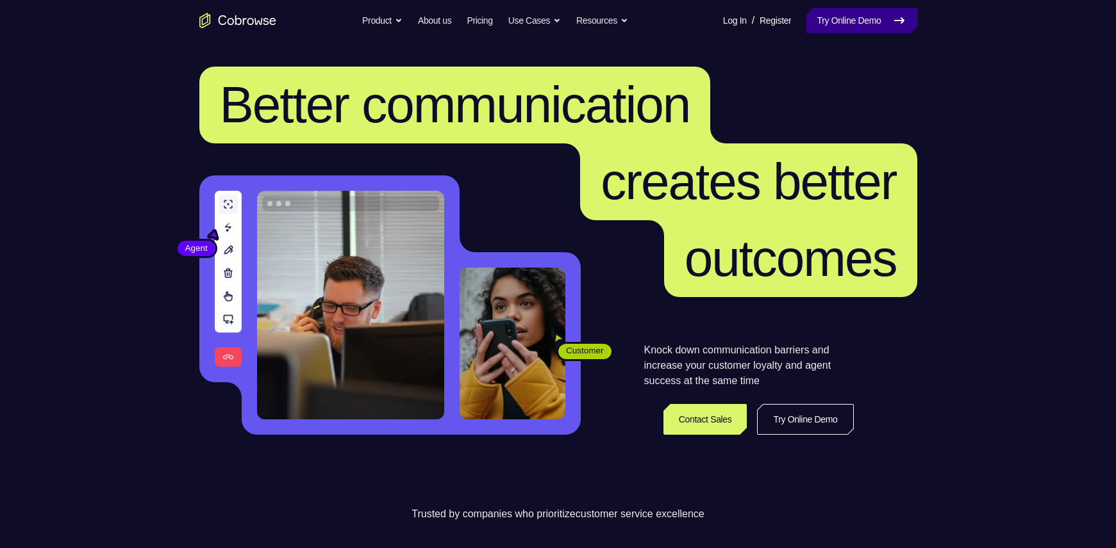
click at [884, 13] on link "Try Online Demo" at bounding box center [861, 21] width 110 height 26
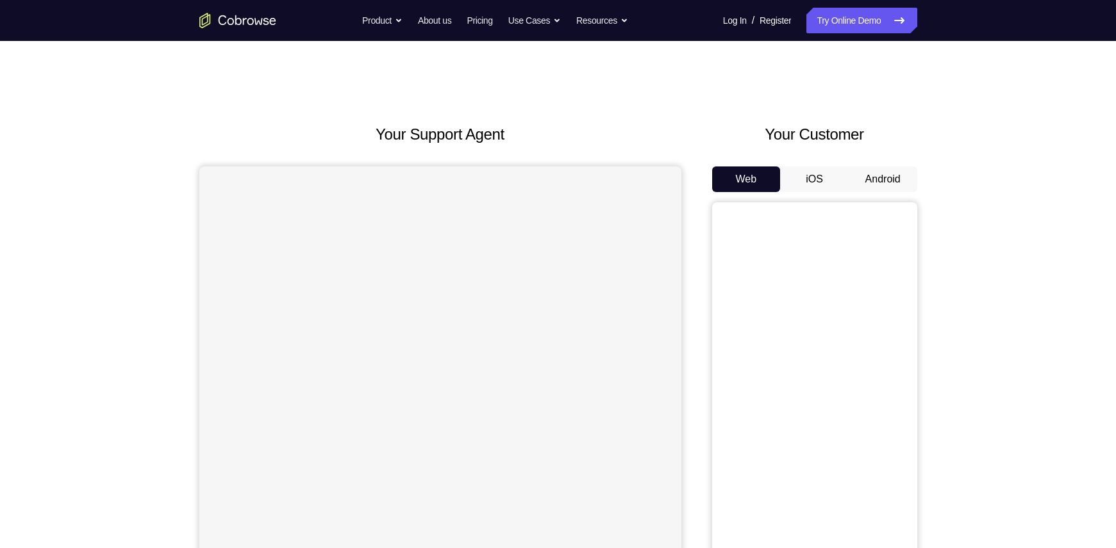
click at [883, 173] on button "Android" at bounding box center [882, 180] width 69 height 26
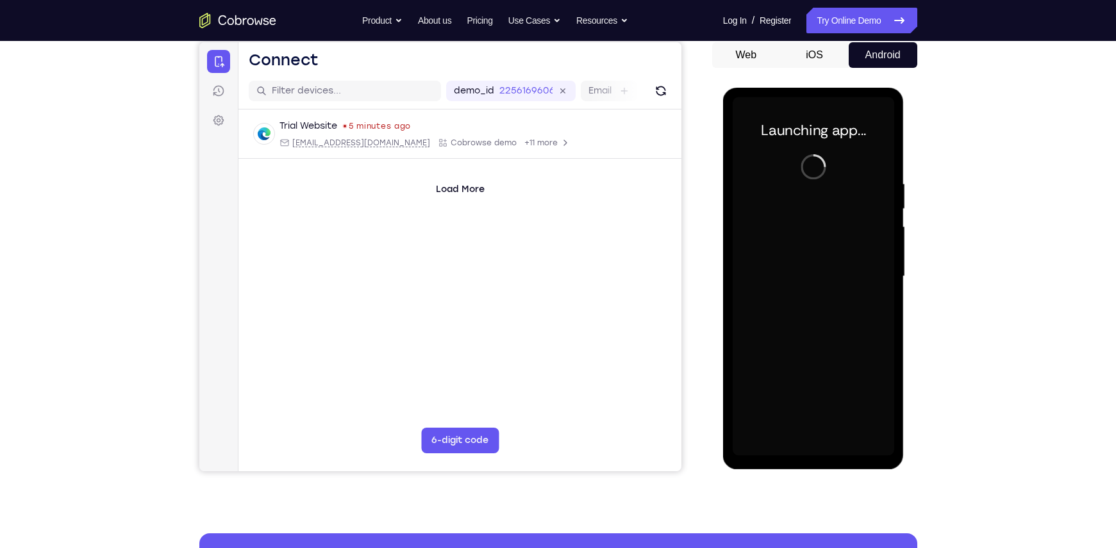
scroll to position [126, 0]
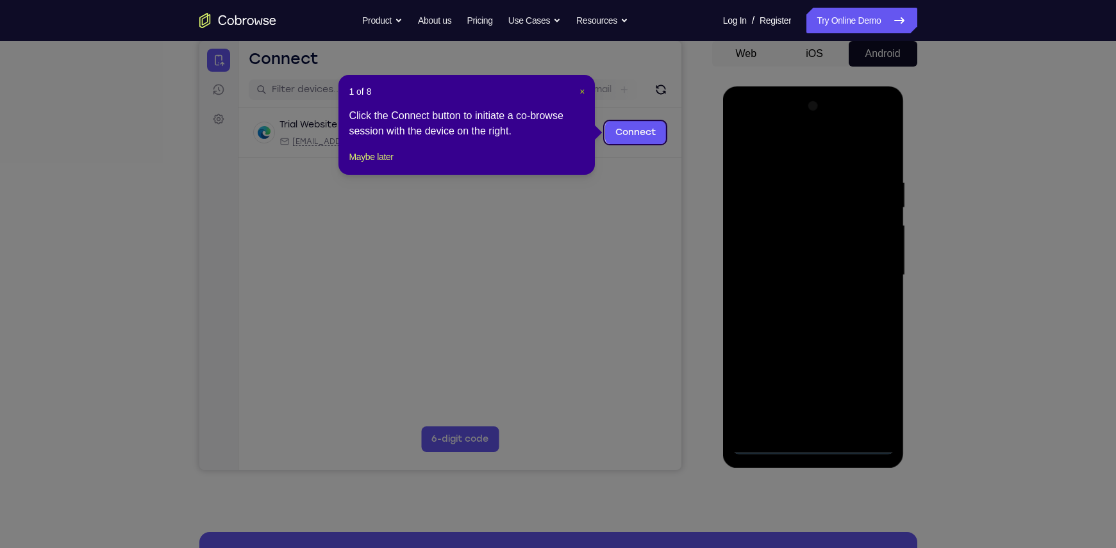
click at [582, 94] on span "×" at bounding box center [581, 91] width 5 height 10
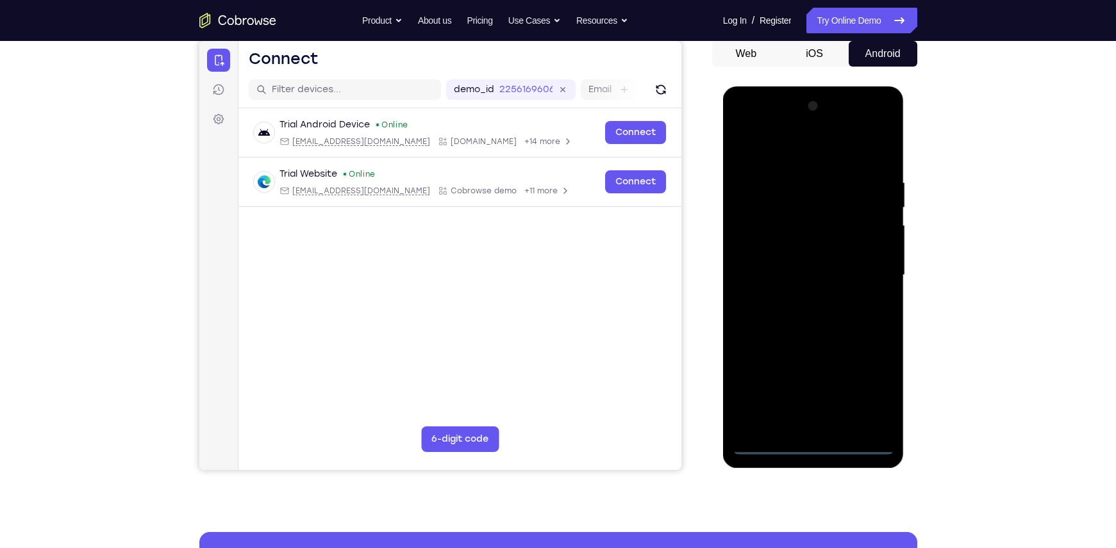
click at [827, 449] on div at bounding box center [812, 275] width 161 height 359
click at [869, 402] on div at bounding box center [812, 275] width 161 height 359
click at [772, 156] on div at bounding box center [812, 275] width 161 height 359
click at [864, 272] on div at bounding box center [812, 275] width 161 height 359
click at [802, 298] on div at bounding box center [812, 275] width 161 height 359
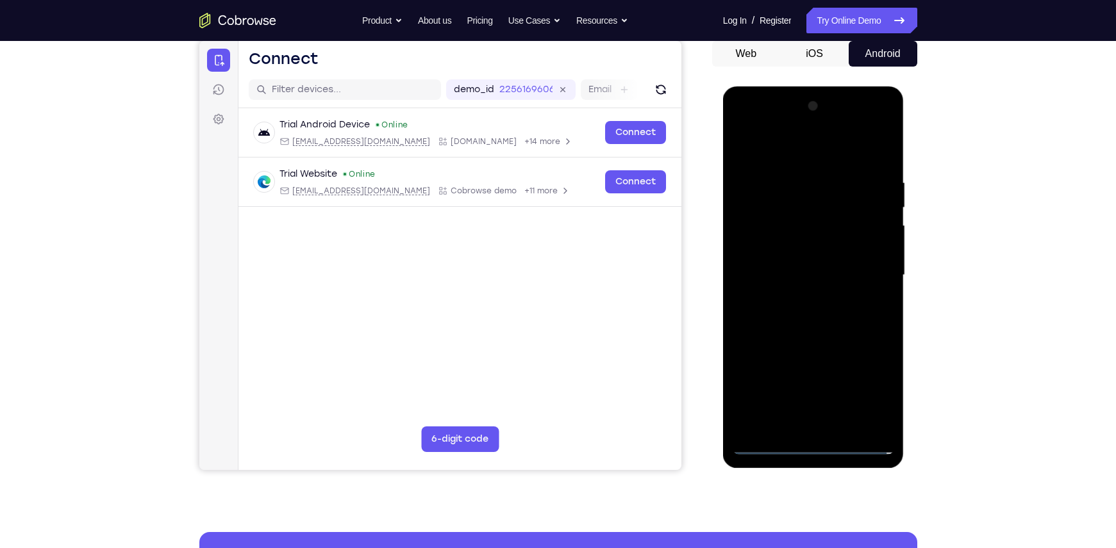
click at [799, 267] on div at bounding box center [812, 275] width 161 height 359
click at [795, 252] on div at bounding box center [812, 275] width 161 height 359
click at [799, 272] on div at bounding box center [812, 275] width 161 height 359
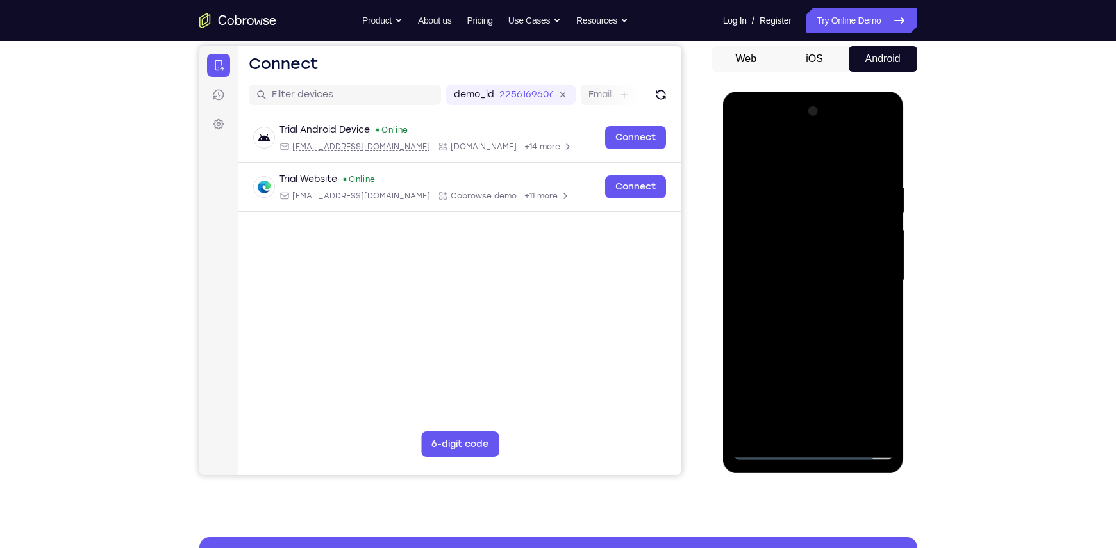
scroll to position [123, 0]
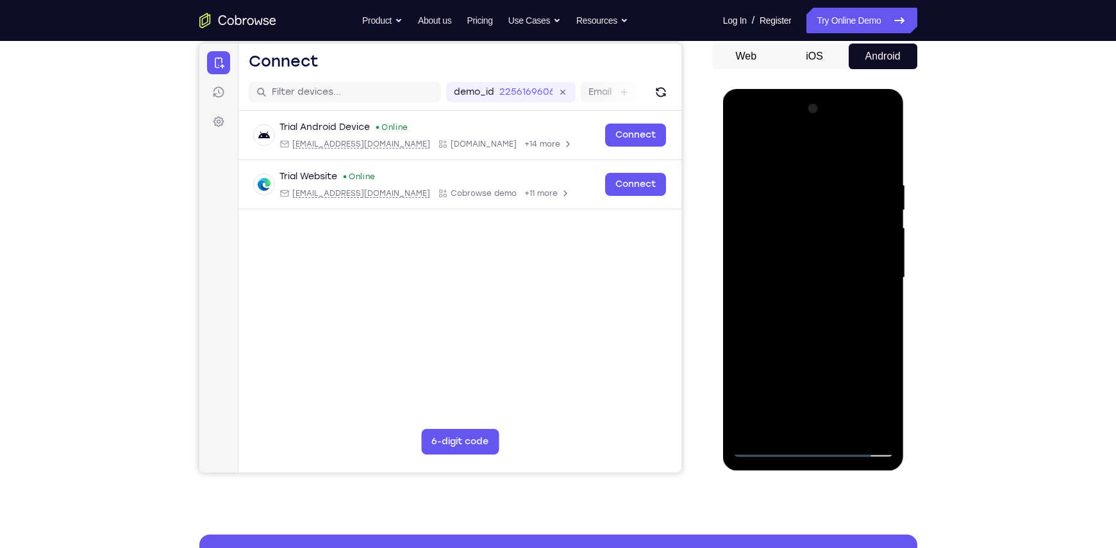
click at [813, 337] on div at bounding box center [812, 278] width 161 height 359
click at [847, 428] on div at bounding box center [812, 278] width 161 height 359
click at [814, 341] on div at bounding box center [812, 278] width 161 height 359
drag, startPoint x: 797, startPoint y: 381, endPoint x: 814, endPoint y: 268, distance: 113.5
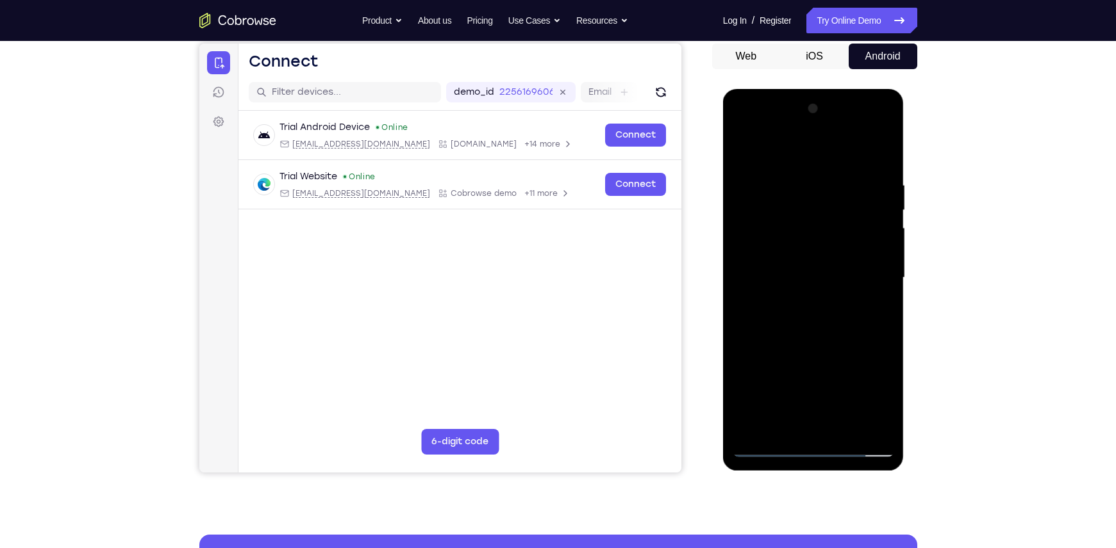
click at [814, 268] on div at bounding box center [812, 278] width 161 height 359
click at [755, 186] on div at bounding box center [812, 278] width 161 height 359
click at [771, 452] on div at bounding box center [812, 278] width 161 height 359
click at [770, 448] on div at bounding box center [812, 278] width 161 height 359
click at [797, 181] on div at bounding box center [812, 278] width 161 height 359
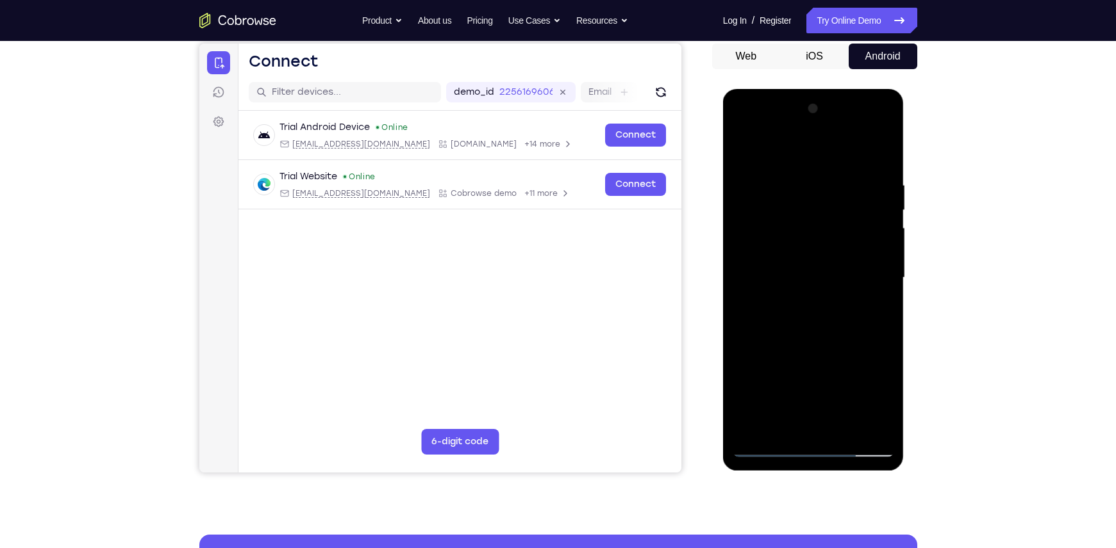
click at [882, 285] on div at bounding box center [812, 278] width 161 height 359
click at [881, 304] on div at bounding box center [812, 278] width 161 height 359
click at [878, 301] on div at bounding box center [812, 278] width 161 height 359
click at [878, 154] on div at bounding box center [812, 278] width 161 height 359
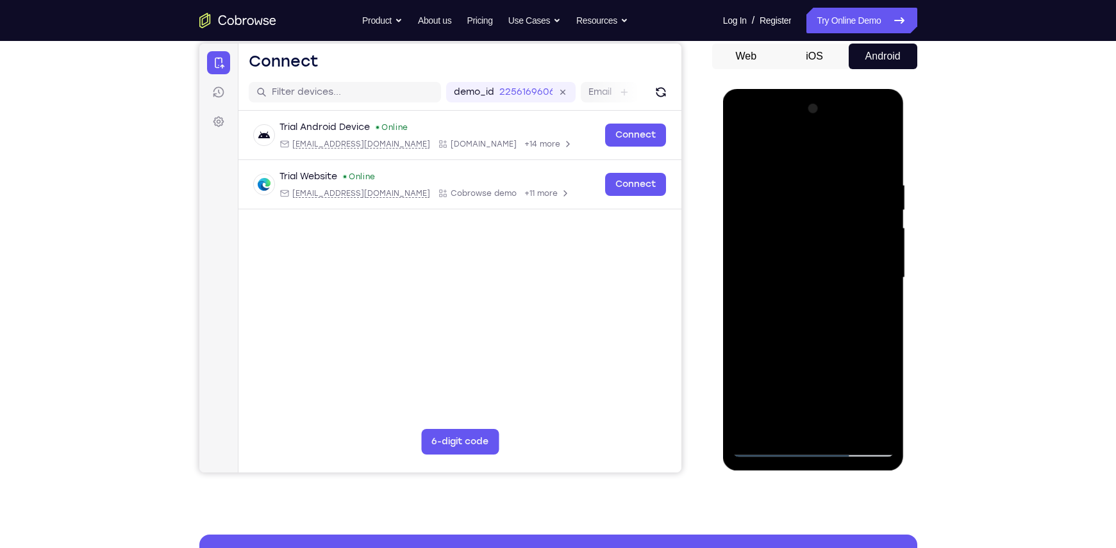
drag, startPoint x: 816, startPoint y: 218, endPoint x: 801, endPoint y: 418, distance: 200.4
click at [801, 418] on div at bounding box center [812, 278] width 161 height 359
drag, startPoint x: 793, startPoint y: 302, endPoint x: 823, endPoint y: 124, distance: 181.3
click at [823, 124] on div at bounding box center [812, 278] width 161 height 359
drag, startPoint x: 820, startPoint y: 330, endPoint x: 841, endPoint y: 222, distance: 109.6
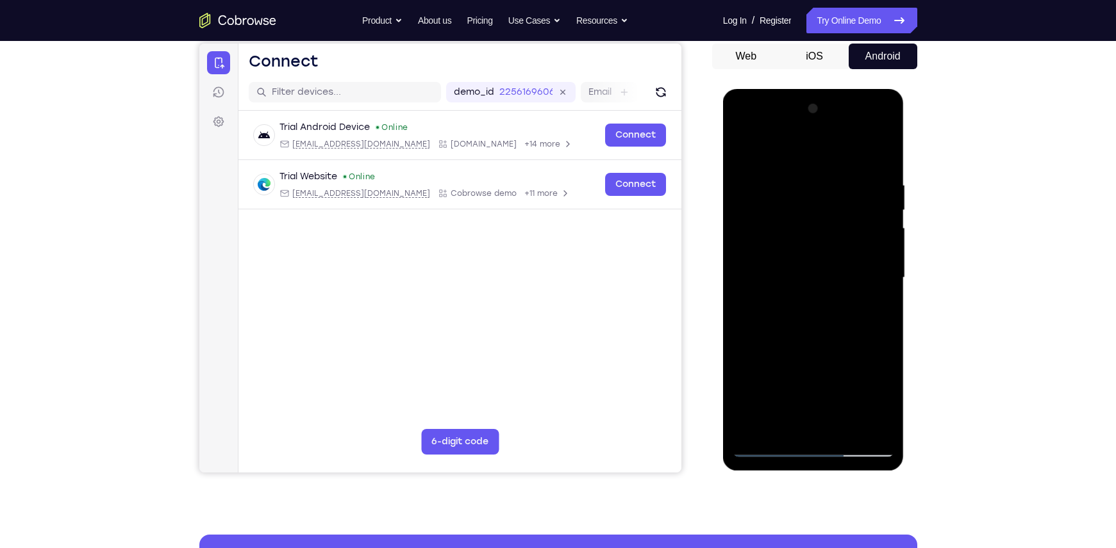
click at [841, 222] on div at bounding box center [812, 278] width 161 height 359
drag, startPoint x: 807, startPoint y: 365, endPoint x: 824, endPoint y: 60, distance: 304.8
click at [824, 89] on html "Online web based iOS Simulators and Android Emulators. Run iPhone, iPad, Mobile…" at bounding box center [814, 281] width 183 height 384
drag, startPoint x: 818, startPoint y: 303, endPoint x: 843, endPoint y: 175, distance: 130.7
click at [843, 175] on div at bounding box center [812, 278] width 161 height 359
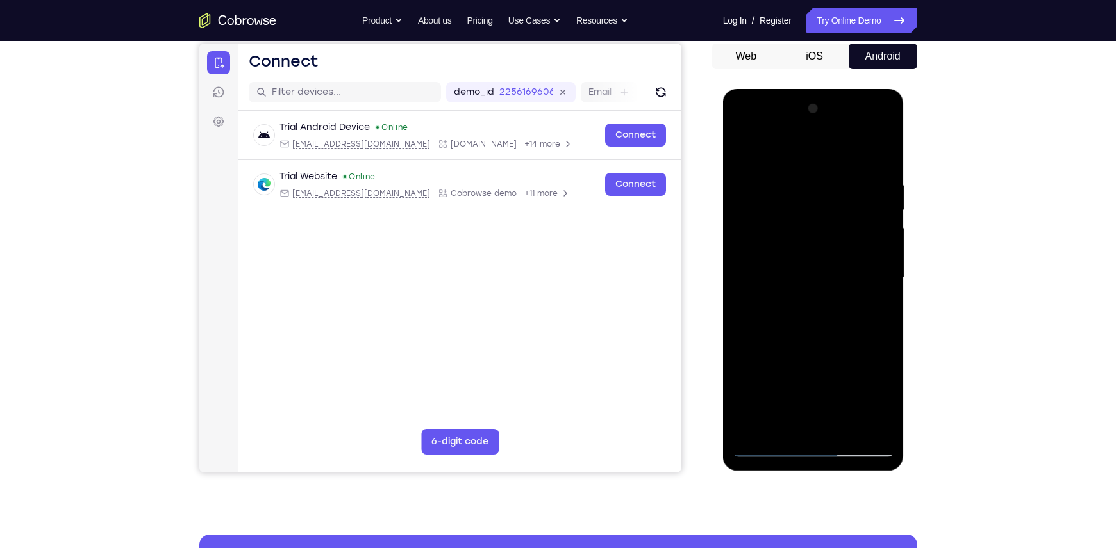
drag, startPoint x: 803, startPoint y: 311, endPoint x: 811, endPoint y: 111, distance: 200.7
click at [811, 111] on div at bounding box center [812, 278] width 161 height 359
drag, startPoint x: 827, startPoint y: 387, endPoint x: 850, endPoint y: 243, distance: 146.0
click at [850, 243] on div at bounding box center [812, 278] width 161 height 359
click at [882, 272] on div at bounding box center [812, 278] width 161 height 359
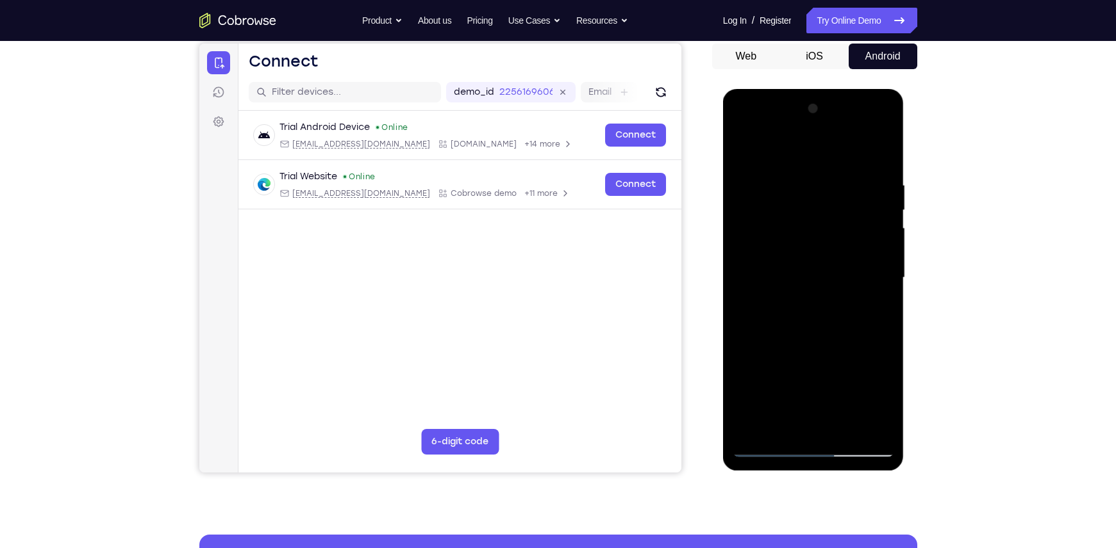
click at [884, 277] on div at bounding box center [812, 278] width 161 height 359
click at [884, 274] on div at bounding box center [812, 278] width 161 height 359
click at [885, 279] on div at bounding box center [812, 278] width 161 height 359
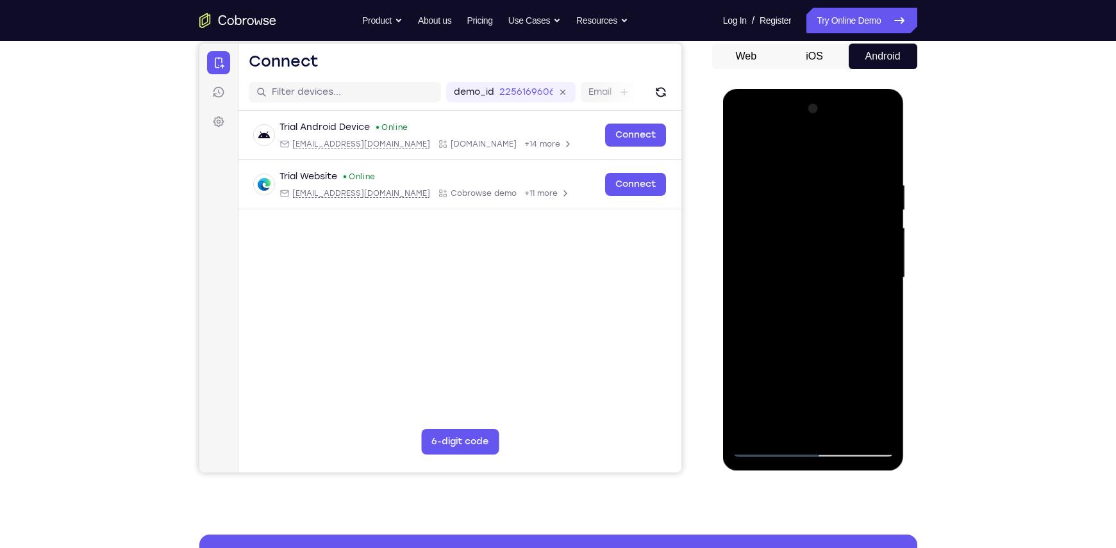
click at [885, 282] on div at bounding box center [812, 278] width 161 height 359
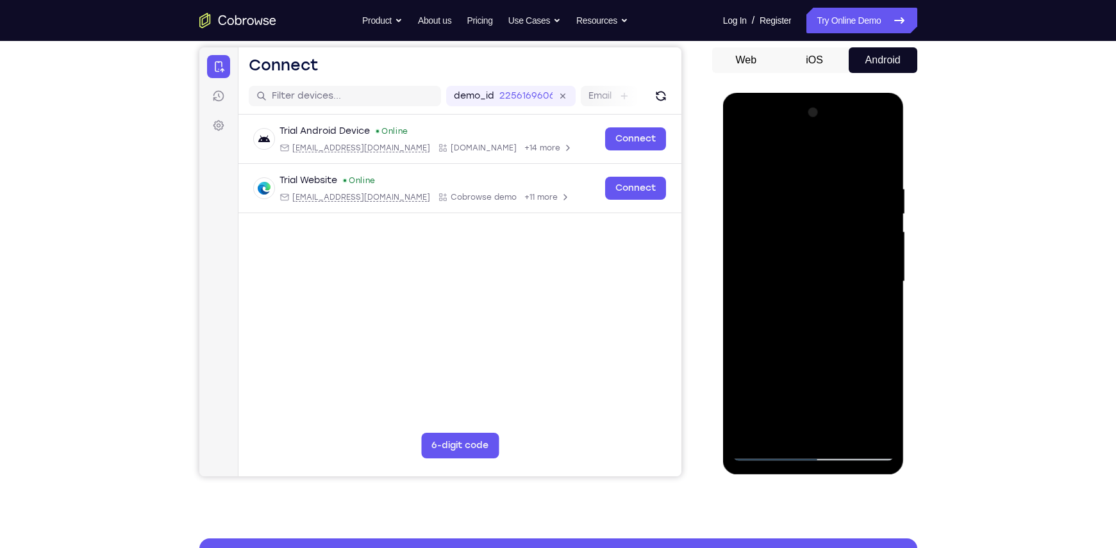
scroll to position [120, 0]
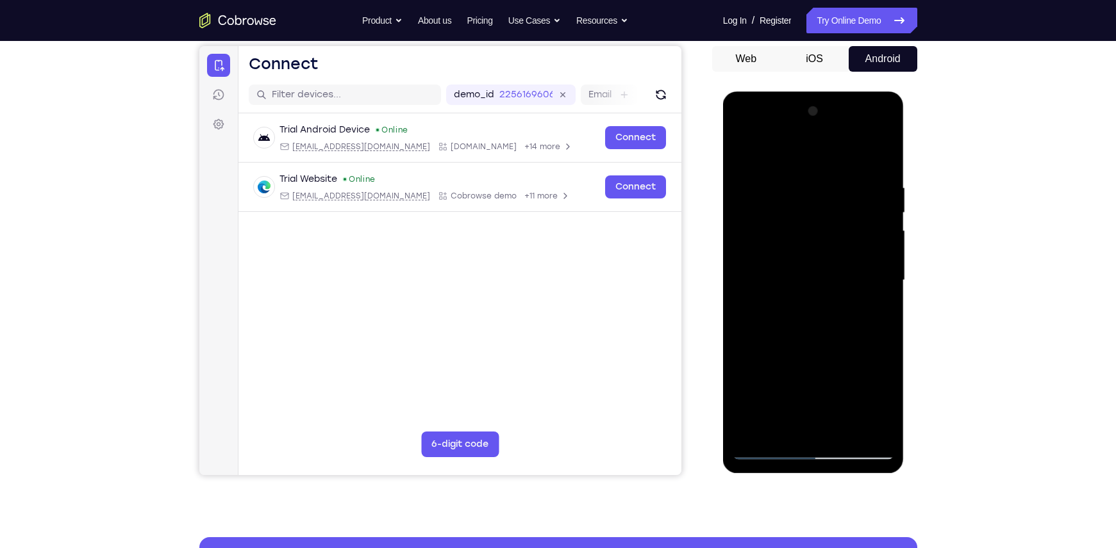
click at [886, 279] on div at bounding box center [812, 280] width 161 height 359
drag, startPoint x: 800, startPoint y: 332, endPoint x: 792, endPoint y: 72, distance: 259.6
click at [792, 92] on html "Online web based iOS Simulators and Android Emulators. Run iPhone, iPad, Mobile…" at bounding box center [814, 284] width 183 height 384
click at [743, 382] on div at bounding box center [812, 280] width 161 height 359
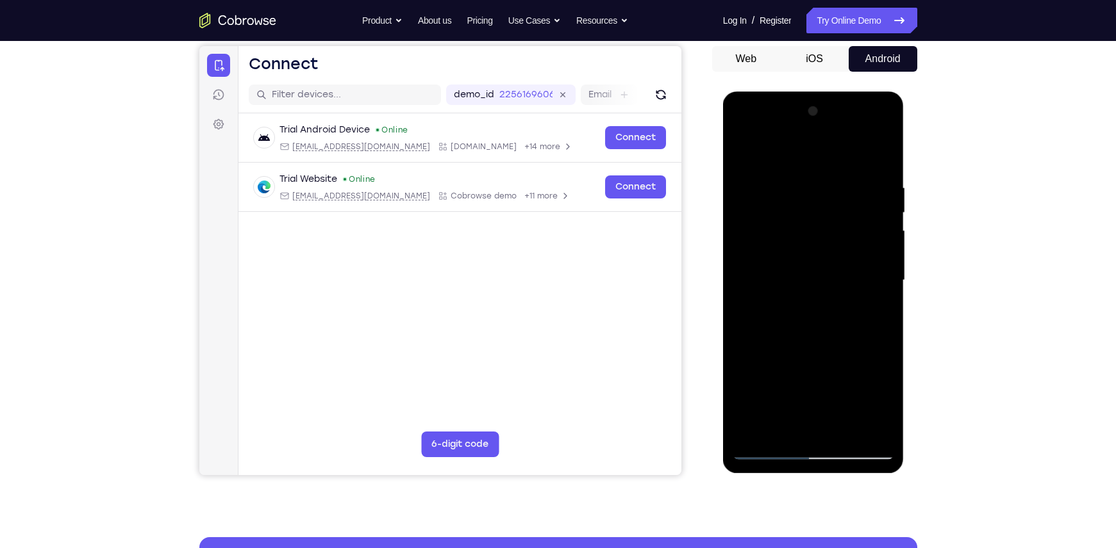
click at [887, 268] on div at bounding box center [812, 280] width 161 height 359
drag, startPoint x: 809, startPoint y: 327, endPoint x: 830, endPoint y: 78, distance: 250.7
click at [830, 92] on html "Online web based iOS Simulators and Android Emulators. Run iPhone, iPad, Mobile…" at bounding box center [814, 284] width 183 height 384
drag, startPoint x: 811, startPoint y: 316, endPoint x: 816, endPoint y: 266, distance: 50.2
click at [816, 266] on div at bounding box center [812, 280] width 161 height 359
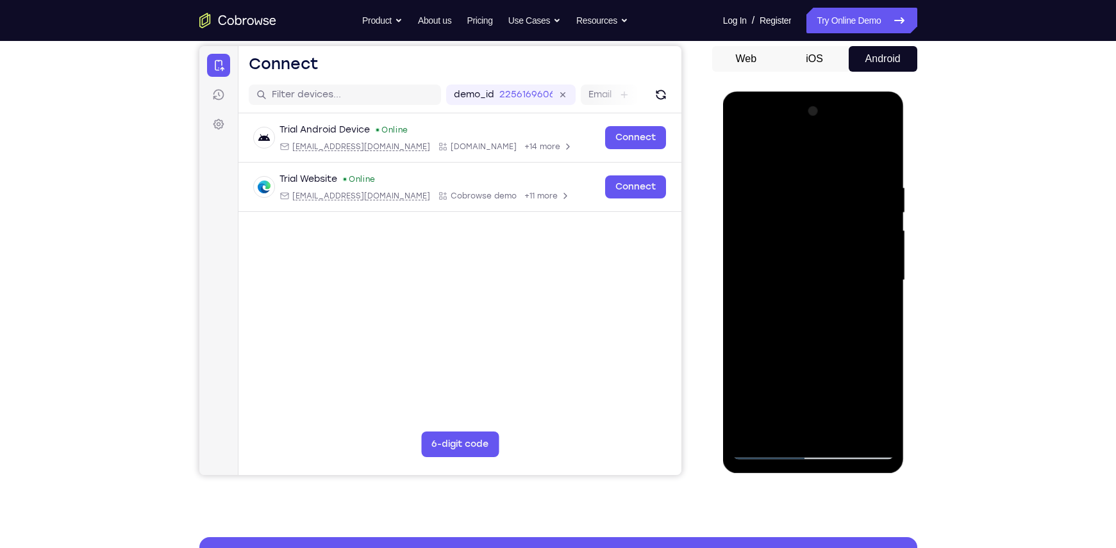
drag, startPoint x: 830, startPoint y: 337, endPoint x: 847, endPoint y: 137, distance: 200.7
click at [847, 137] on div at bounding box center [812, 280] width 161 height 359
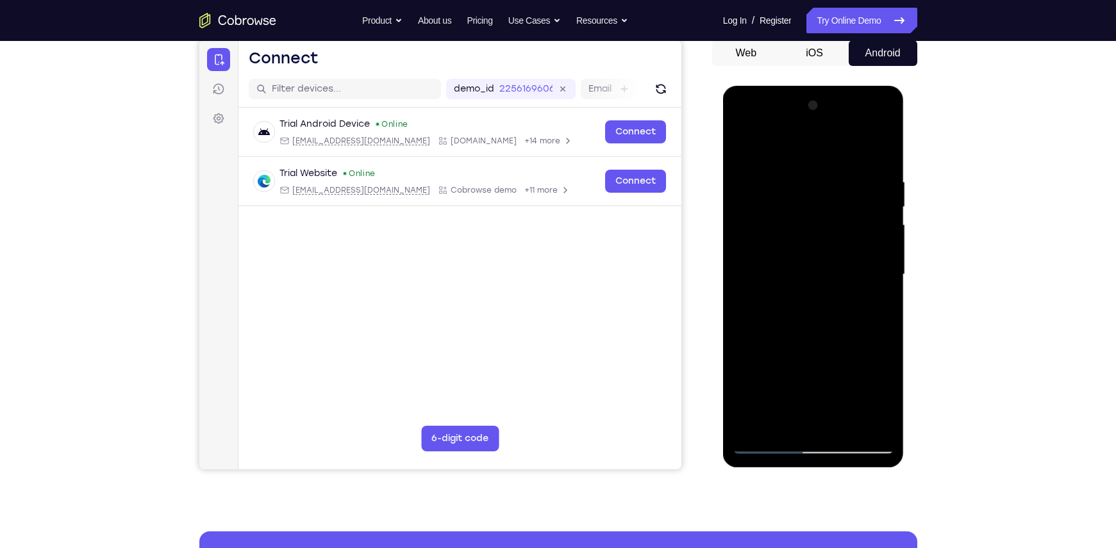
drag, startPoint x: 843, startPoint y: 323, endPoint x: 851, endPoint y: 89, distance: 234.0
click at [851, 89] on div at bounding box center [813, 277] width 181 height 382
click at [849, 429] on div at bounding box center [812, 274] width 161 height 359
drag, startPoint x: 805, startPoint y: 320, endPoint x: 807, endPoint y: 190, distance: 129.4
click at [807, 190] on div at bounding box center [812, 274] width 161 height 359
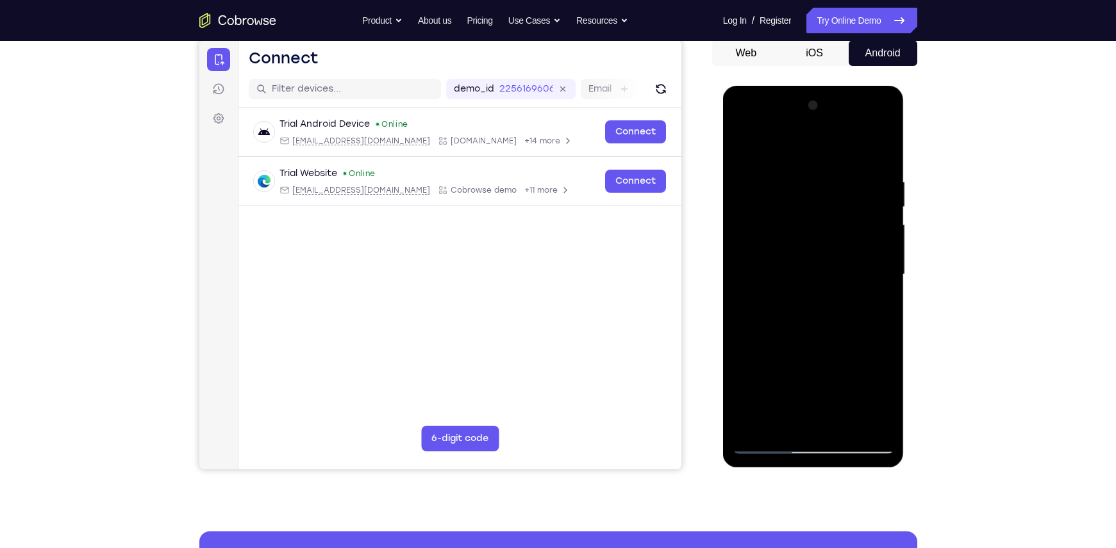
click at [749, 143] on div at bounding box center [812, 274] width 161 height 359
click at [787, 424] on div at bounding box center [812, 274] width 161 height 359
drag, startPoint x: 822, startPoint y: 309, endPoint x: 830, endPoint y: 403, distance: 94.5
click at [830, 403] on div at bounding box center [812, 274] width 161 height 359
drag, startPoint x: 818, startPoint y: 312, endPoint x: 821, endPoint y: 179, distance: 132.7
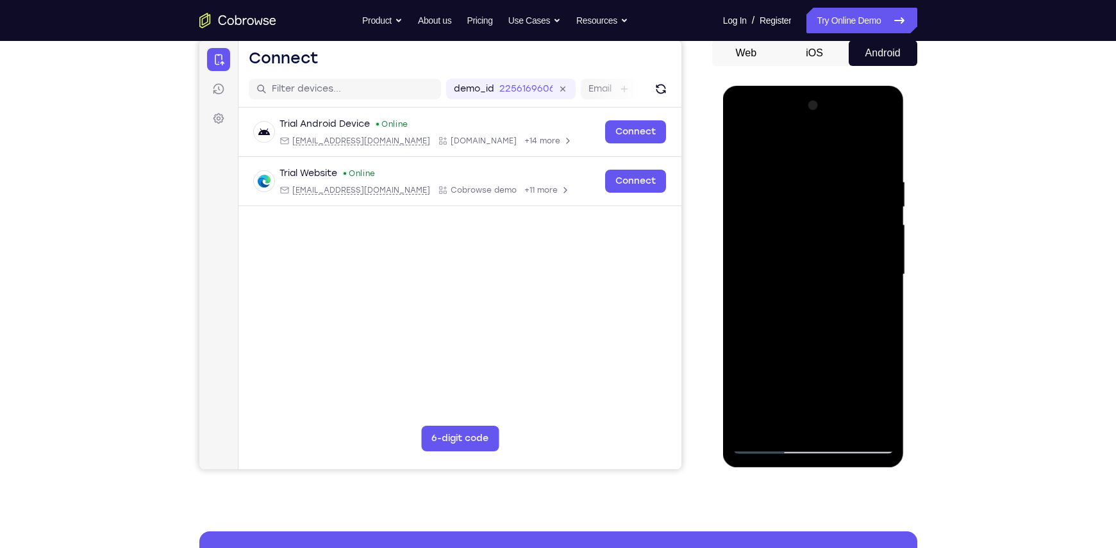
click at [821, 179] on div at bounding box center [812, 274] width 161 height 359
drag, startPoint x: 818, startPoint y: 311, endPoint x: 823, endPoint y: 159, distance: 152.0
click at [823, 159] on div at bounding box center [812, 274] width 161 height 359
drag, startPoint x: 818, startPoint y: 347, endPoint x: 825, endPoint y: 220, distance: 126.5
click at [825, 220] on div at bounding box center [812, 274] width 161 height 359
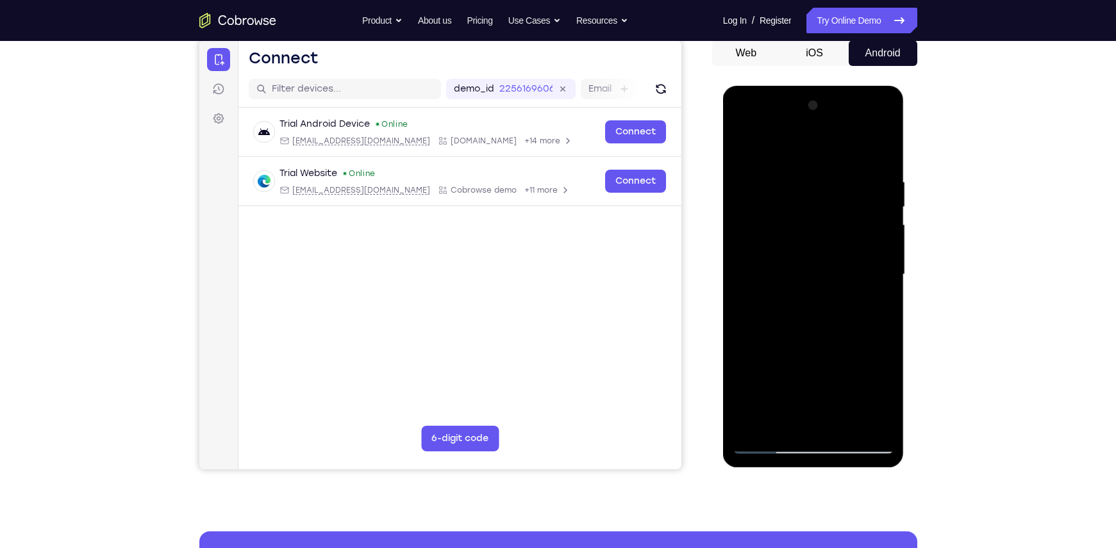
click at [872, 329] on div at bounding box center [812, 274] width 161 height 359
drag, startPoint x: 816, startPoint y: 200, endPoint x: 809, endPoint y: 406, distance: 205.8
click at [809, 406] on div at bounding box center [812, 274] width 161 height 359
drag, startPoint x: 786, startPoint y: 372, endPoint x: 790, endPoint y: 281, distance: 91.1
click at [790, 281] on div at bounding box center [812, 274] width 161 height 359
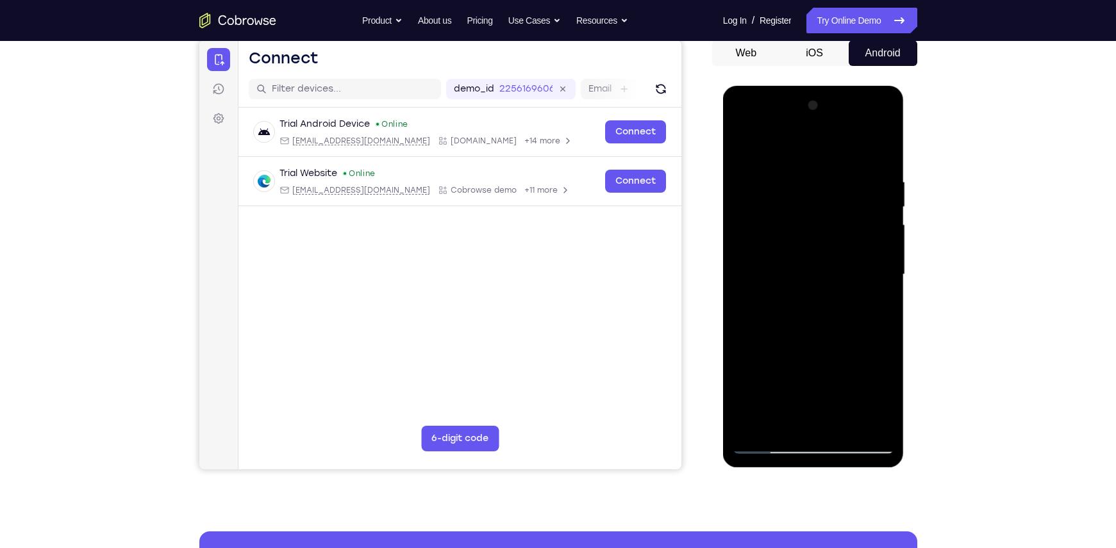
click at [823, 329] on div at bounding box center [812, 274] width 161 height 359
drag, startPoint x: 846, startPoint y: 317, endPoint x: 847, endPoint y: 270, distance: 46.8
click at [847, 270] on div at bounding box center [812, 274] width 161 height 359
drag, startPoint x: 843, startPoint y: 329, endPoint x: 862, endPoint y: 234, distance: 97.4
click at [862, 234] on div at bounding box center [812, 274] width 161 height 359
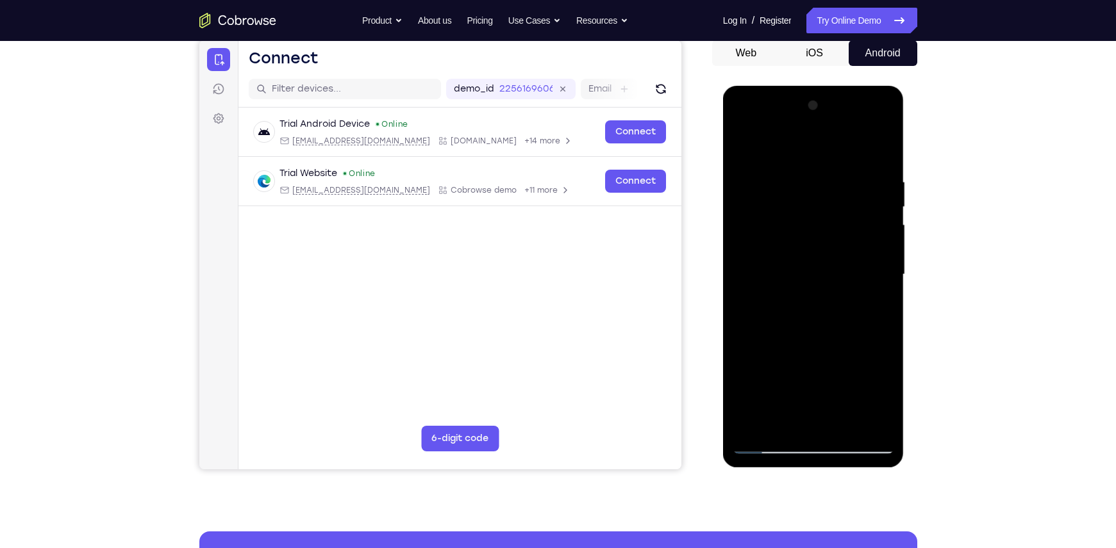
click at [743, 161] on div at bounding box center [812, 274] width 161 height 359
click at [884, 165] on div at bounding box center [812, 274] width 161 height 359
drag, startPoint x: 842, startPoint y: 290, endPoint x: 849, endPoint y: 229, distance: 61.9
click at [849, 229] on div at bounding box center [812, 274] width 161 height 359
drag, startPoint x: 843, startPoint y: 302, endPoint x: 846, endPoint y: 278, distance: 23.9
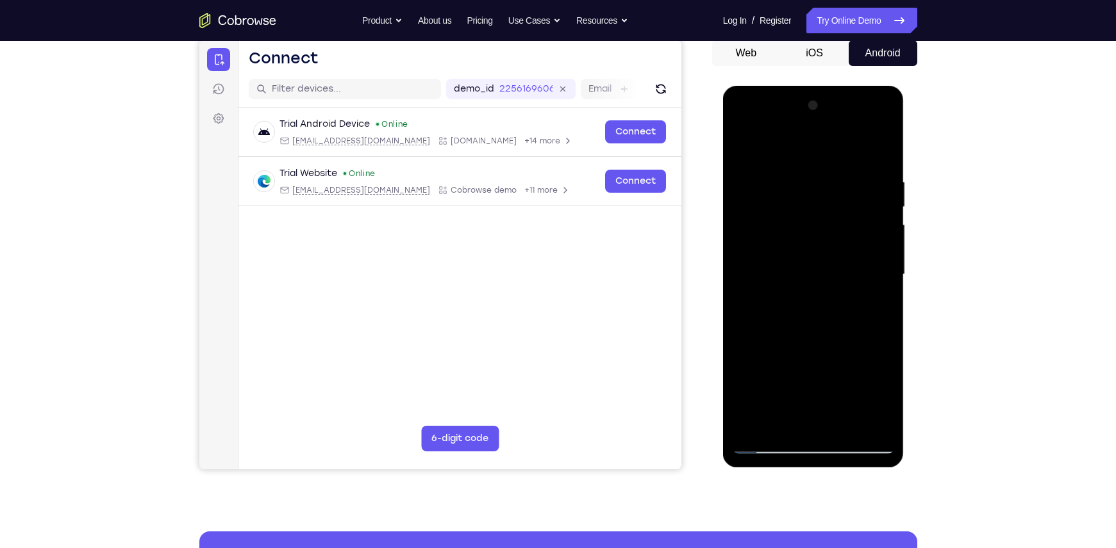
click at [846, 278] on div at bounding box center [812, 274] width 161 height 359
drag, startPoint x: 855, startPoint y: 280, endPoint x: 864, endPoint y: 243, distance: 38.1
click at [864, 243] on div at bounding box center [812, 274] width 161 height 359
drag, startPoint x: 859, startPoint y: 330, endPoint x: 859, endPoint y: 313, distance: 16.7
click at [859, 313] on div at bounding box center [812, 274] width 161 height 359
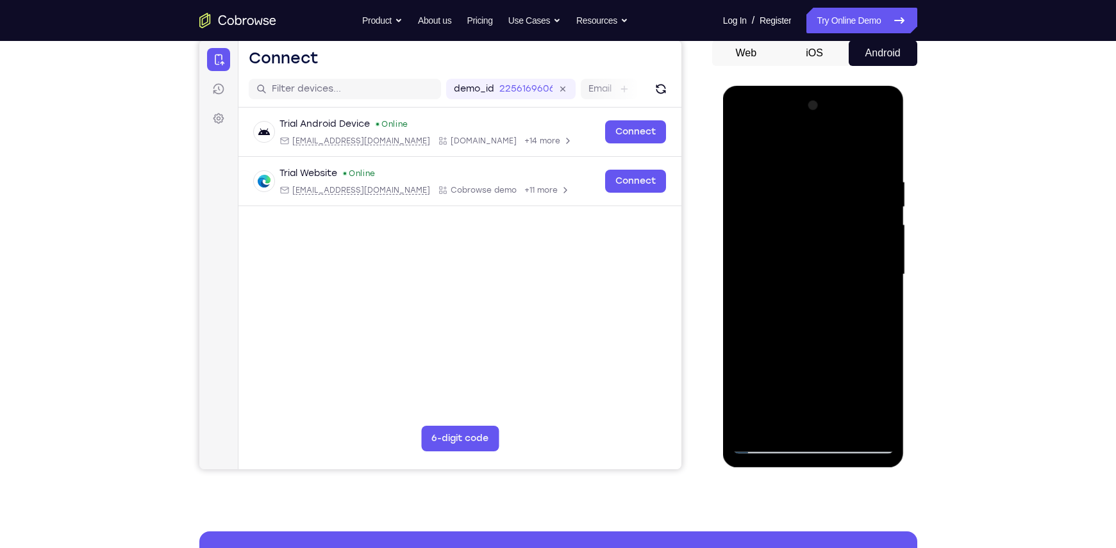
drag, startPoint x: 852, startPoint y: 317, endPoint x: 855, endPoint y: 154, distance: 162.1
click at [855, 154] on div at bounding box center [812, 274] width 161 height 359
drag, startPoint x: 836, startPoint y: 301, endPoint x: 862, endPoint y: 157, distance: 146.5
click at [862, 157] on div at bounding box center [812, 274] width 161 height 359
click at [888, 252] on div at bounding box center [812, 274] width 161 height 359
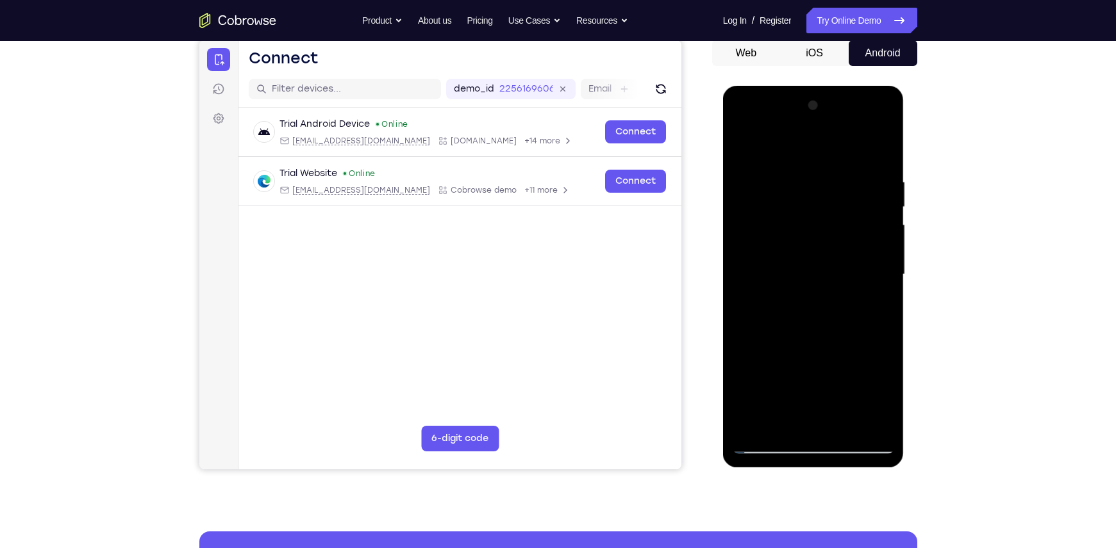
drag, startPoint x: 844, startPoint y: 269, endPoint x: 848, endPoint y: 295, distance: 25.8
click at [848, 295] on div at bounding box center [812, 274] width 161 height 359
click at [882, 274] on div at bounding box center [812, 274] width 161 height 359
click at [883, 276] on div at bounding box center [812, 274] width 161 height 359
click at [880, 390] on div at bounding box center [812, 274] width 161 height 359
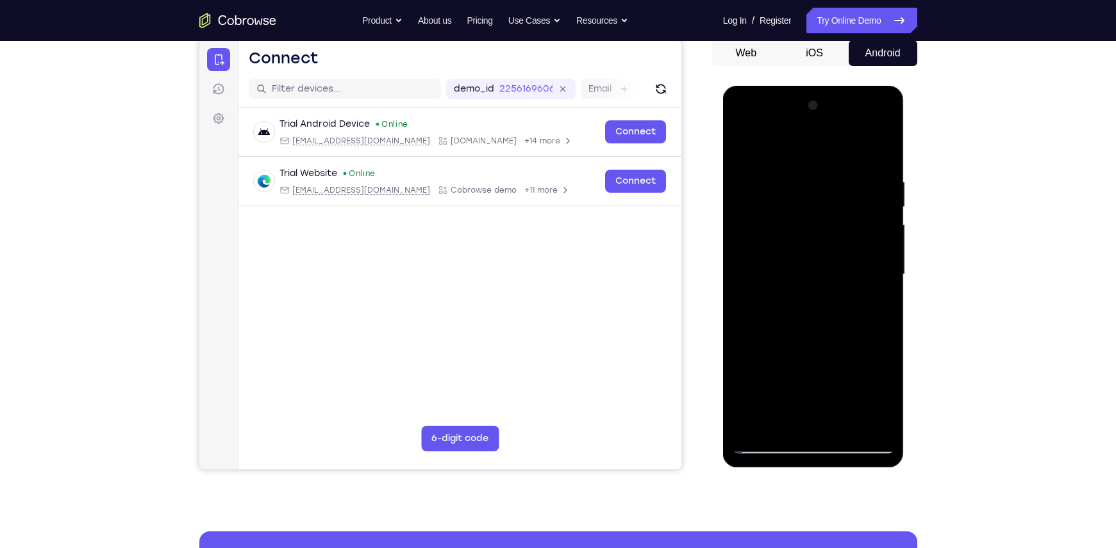
drag, startPoint x: 819, startPoint y: 282, endPoint x: 813, endPoint y: 86, distance: 195.5
click at [813, 86] on div at bounding box center [813, 277] width 181 height 382
click at [886, 299] on div at bounding box center [812, 274] width 161 height 359
click at [885, 306] on div at bounding box center [812, 274] width 161 height 359
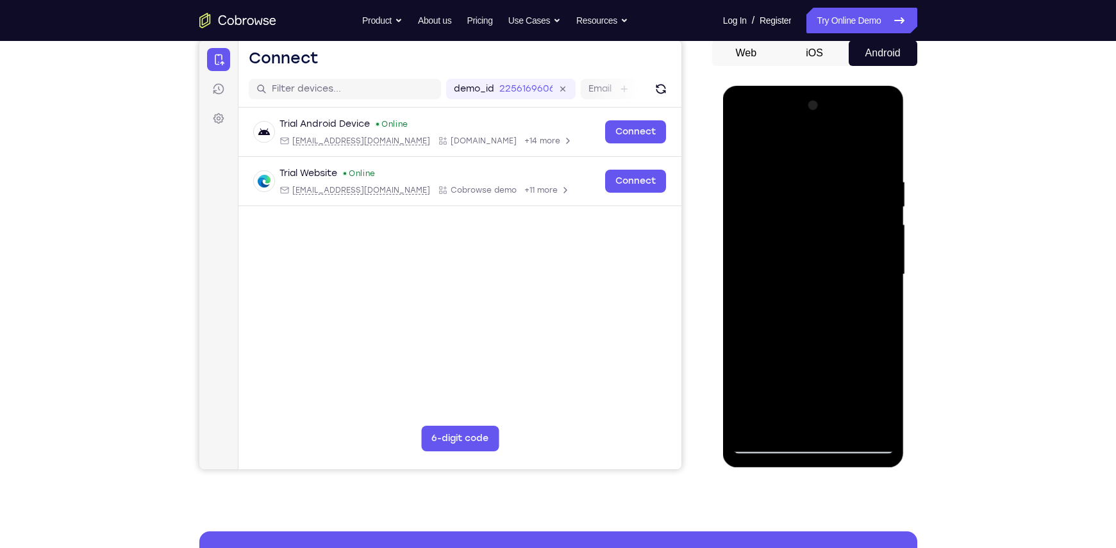
click at [885, 306] on div at bounding box center [812, 274] width 161 height 359
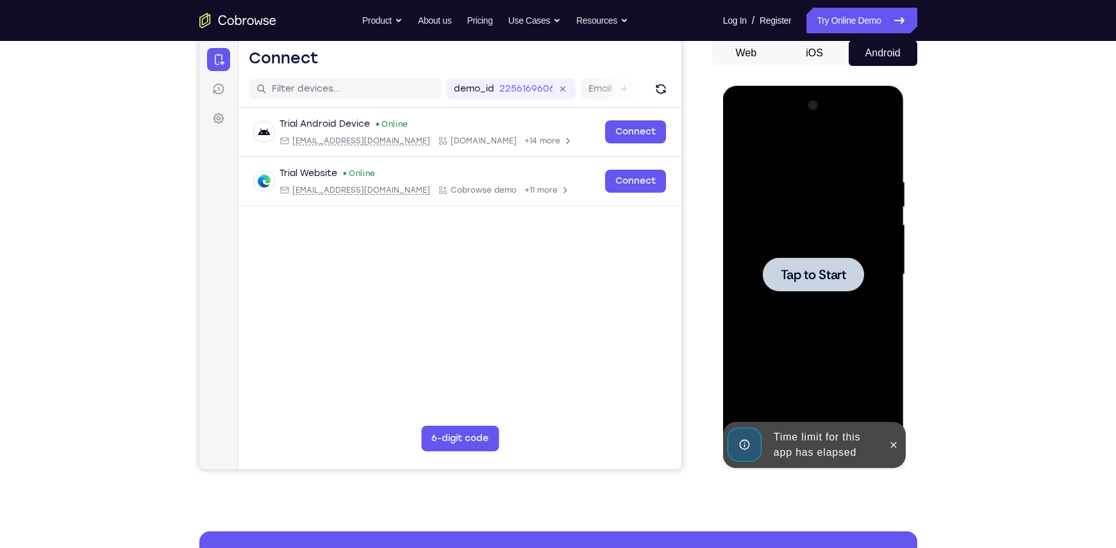
drag, startPoint x: 830, startPoint y: 267, endPoint x: 812, endPoint y: 427, distance: 160.6
click at [812, 86] on div "Tap to Start" at bounding box center [813, 86] width 181 height 0
